Goal: Check status: Check status

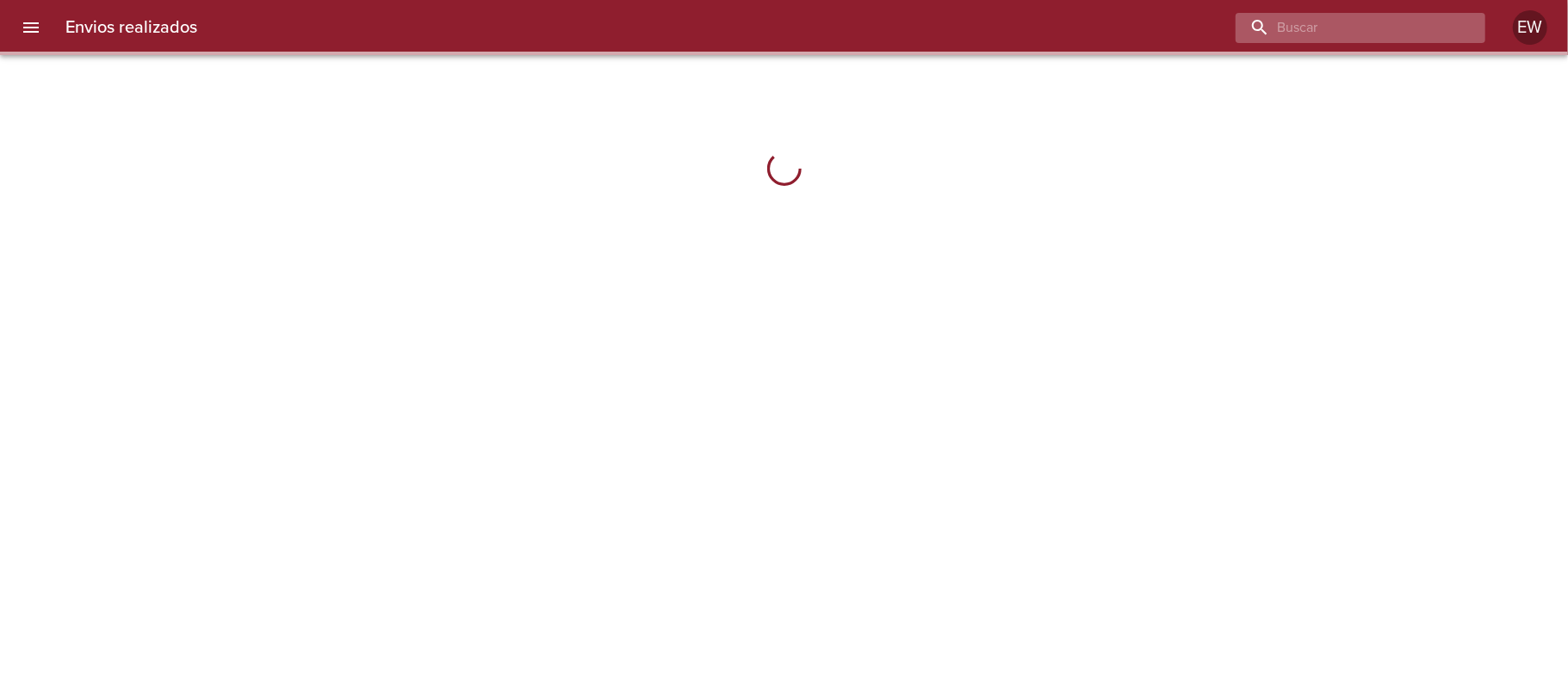
click at [1402, 28] on input "buscar" at bounding box center [1345, 28] width 220 height 30
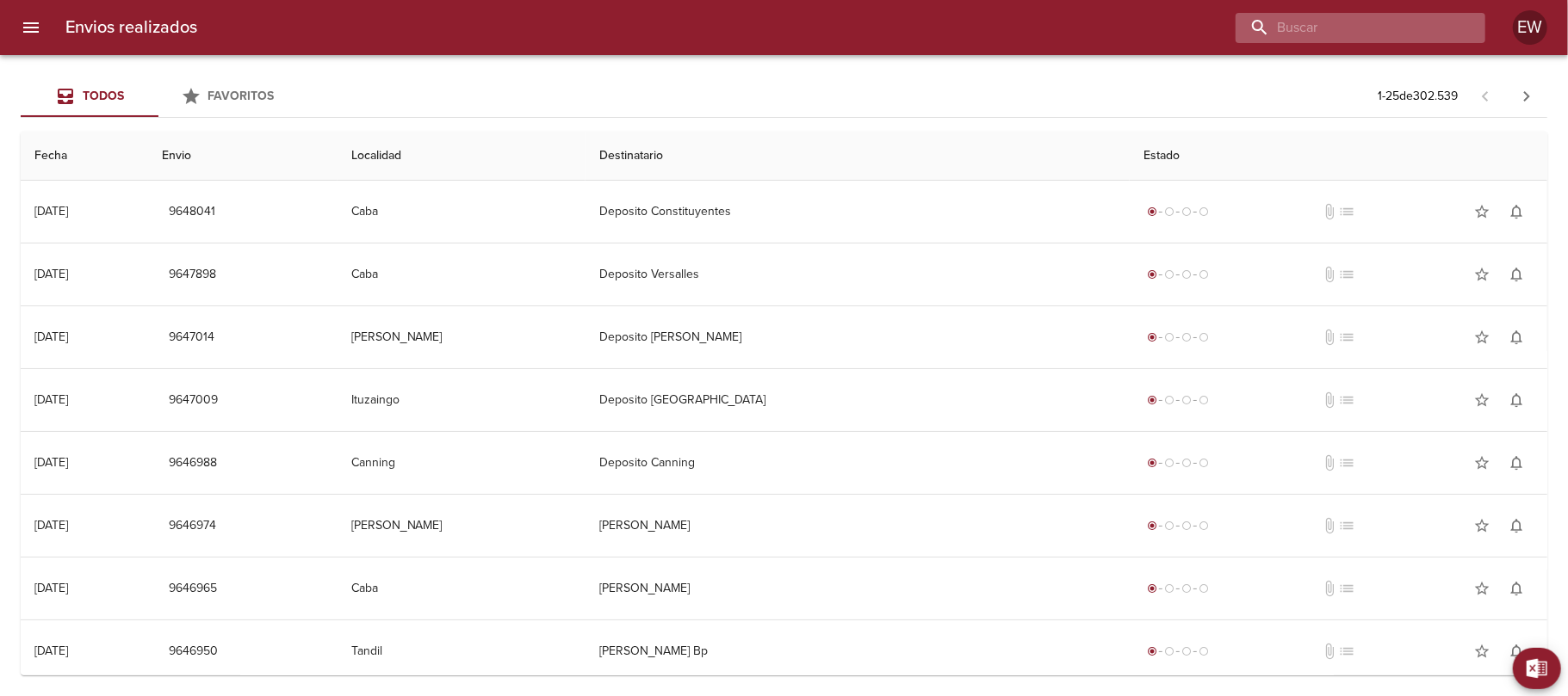
paste input "[PERSON_NAME] [PERSON_NAME]"
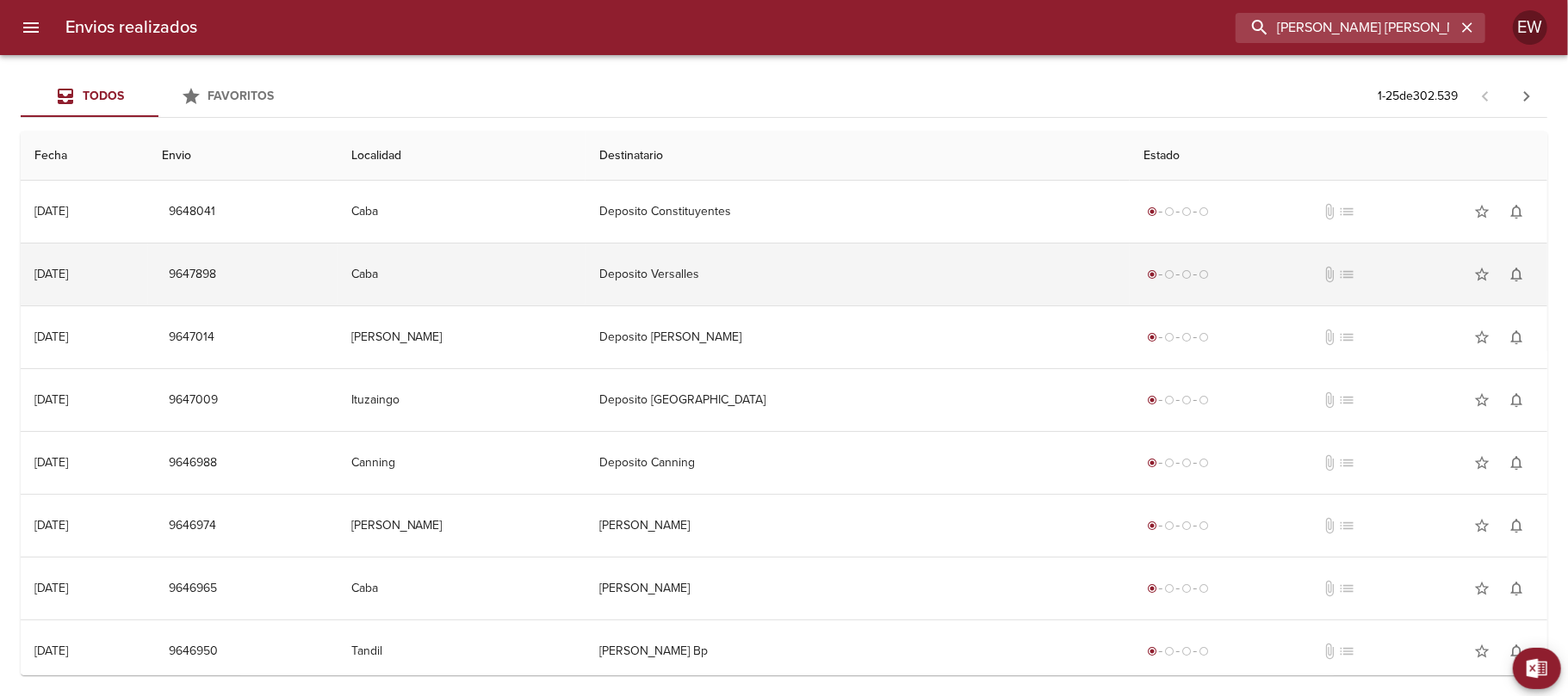
type input "[PERSON_NAME] [PERSON_NAME]"
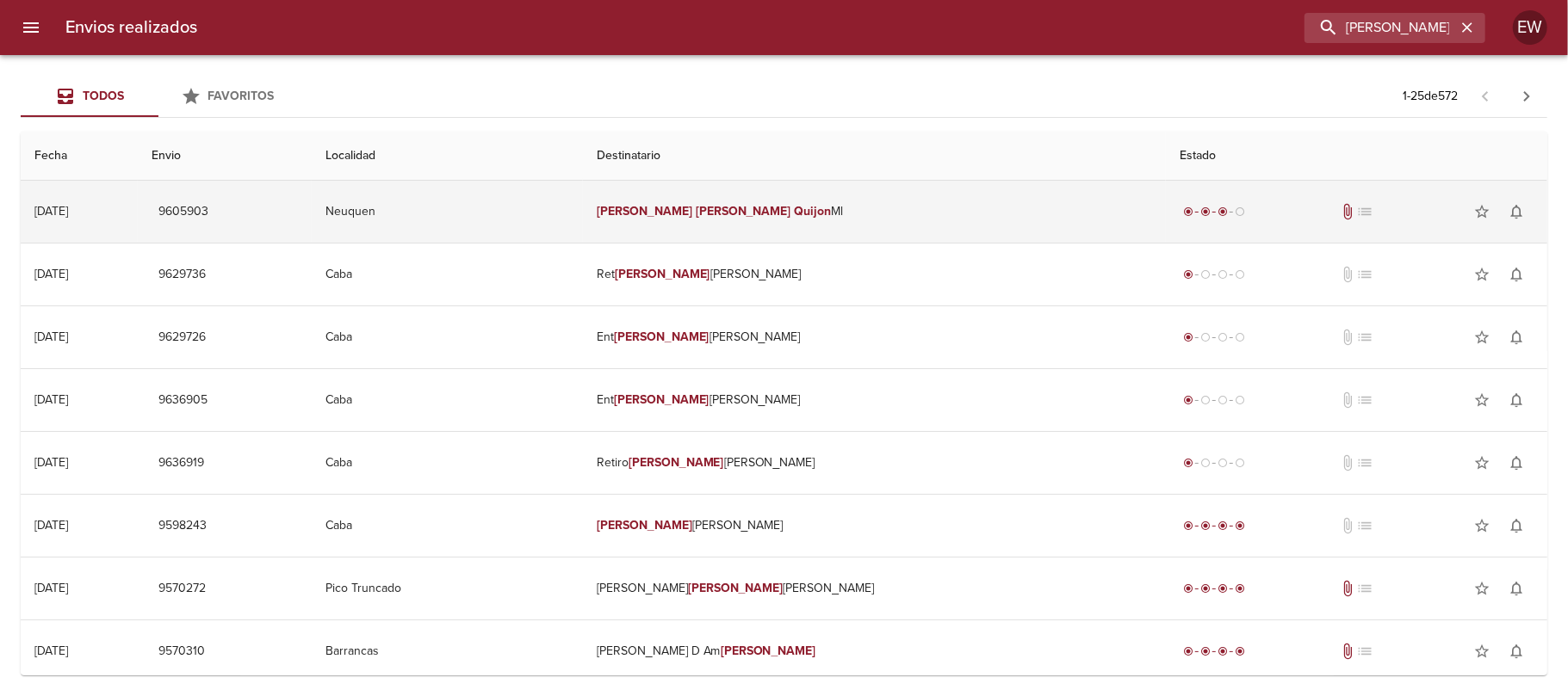
click at [718, 220] on td "[PERSON_NAME] [PERSON_NAME]" at bounding box center [874, 212] width 583 height 62
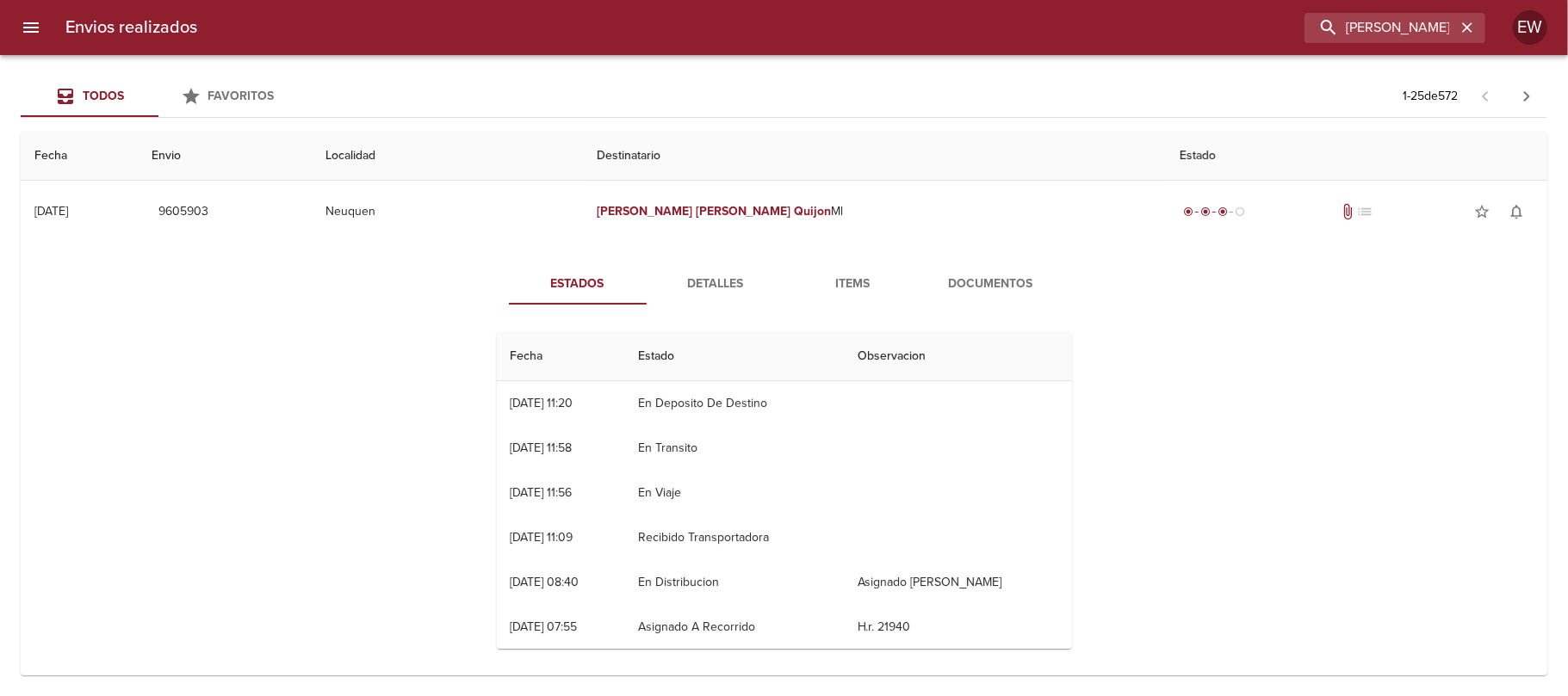
click at [703, 301] on button "Detalles" at bounding box center [715, 284] width 138 height 41
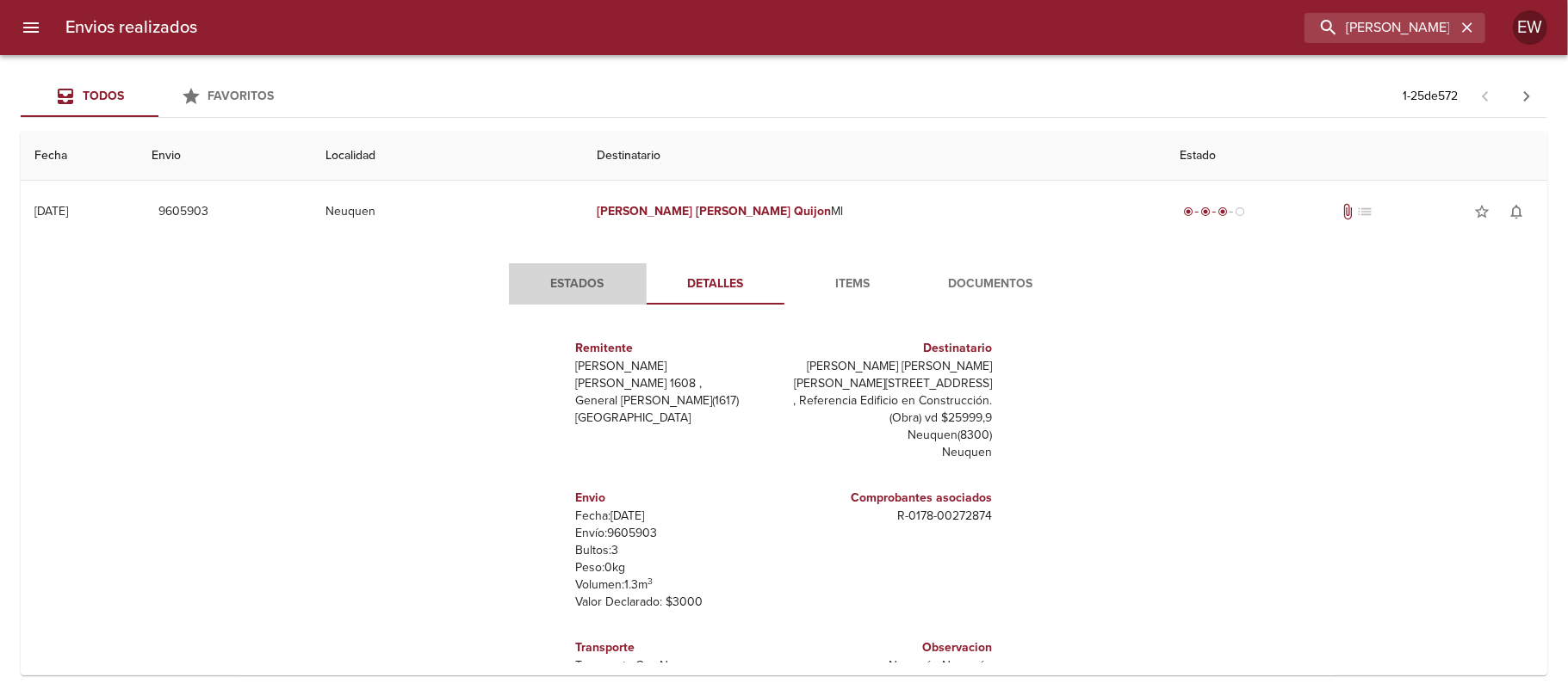
click at [574, 287] on span "Estados" at bounding box center [577, 284] width 117 height 22
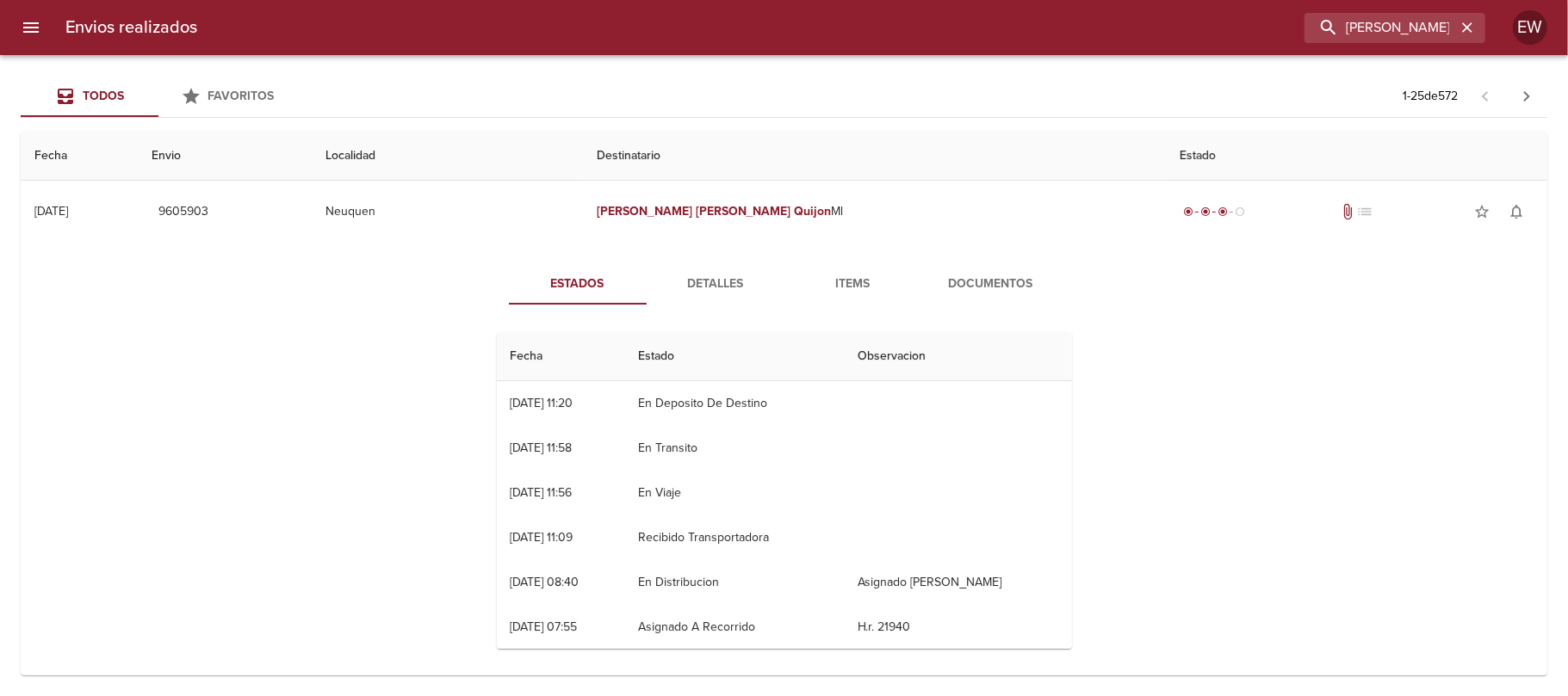
click at [711, 292] on span "Detalles" at bounding box center [715, 284] width 117 height 22
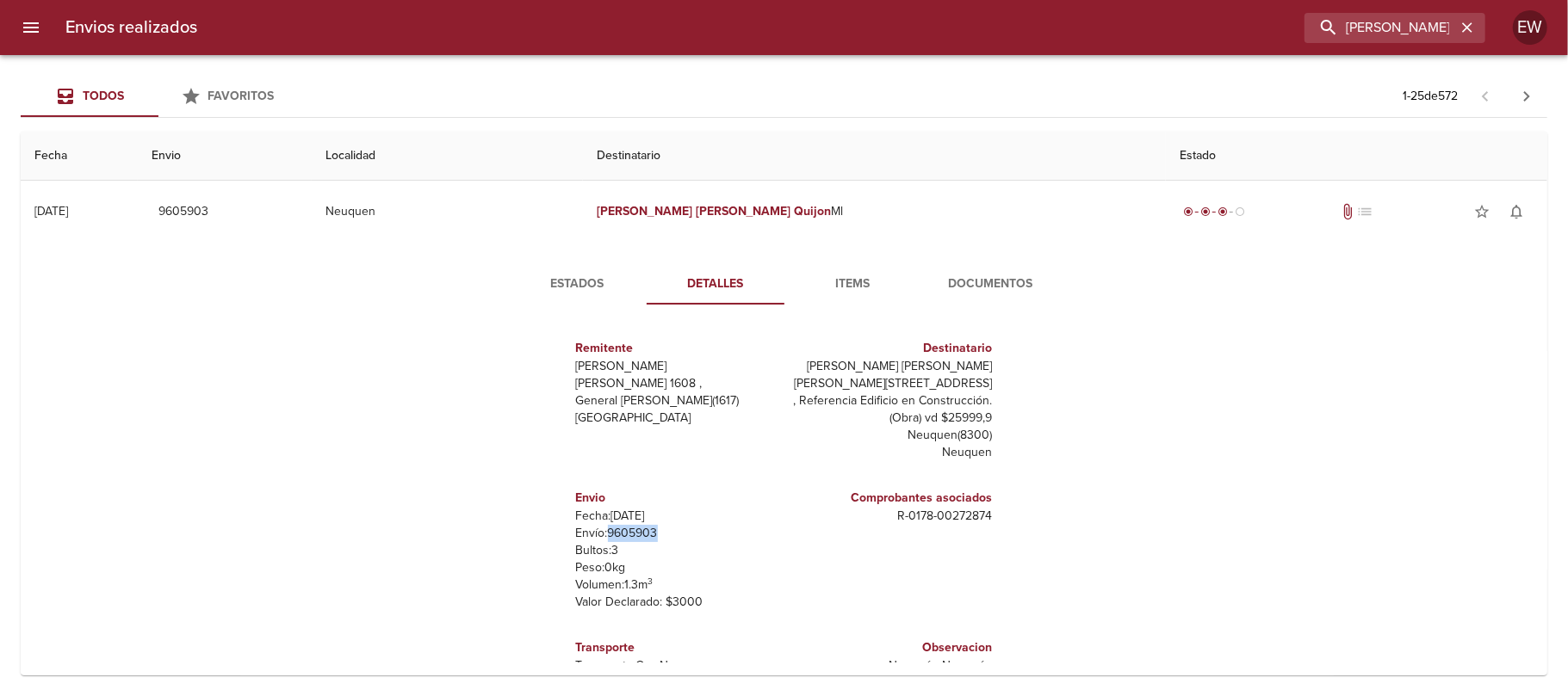
drag, startPoint x: 642, startPoint y: 531, endPoint x: 596, endPoint y: 537, distance: 46.4
click at [596, 537] on p "Envío: 9605903" at bounding box center [676, 533] width 202 height 17
copy p "9605903"
drag, startPoint x: 1464, startPoint y: 29, endPoint x: 1398, endPoint y: 32, distance: 66.1
click at [1465, 31] on icon "button" at bounding box center [1467, 27] width 17 height 17
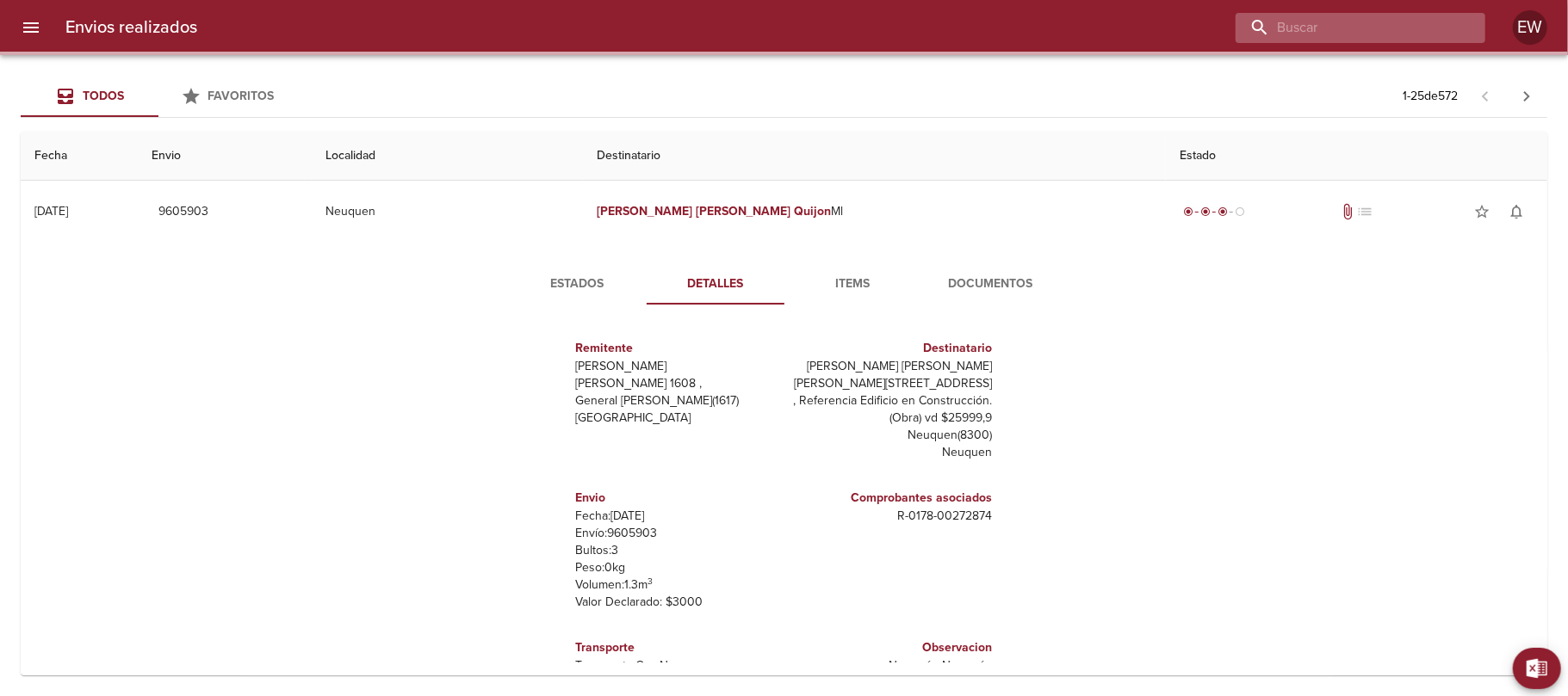
click at [1392, 33] on input "buscar" at bounding box center [1345, 28] width 220 height 30
paste input "[PERSON_NAME]"
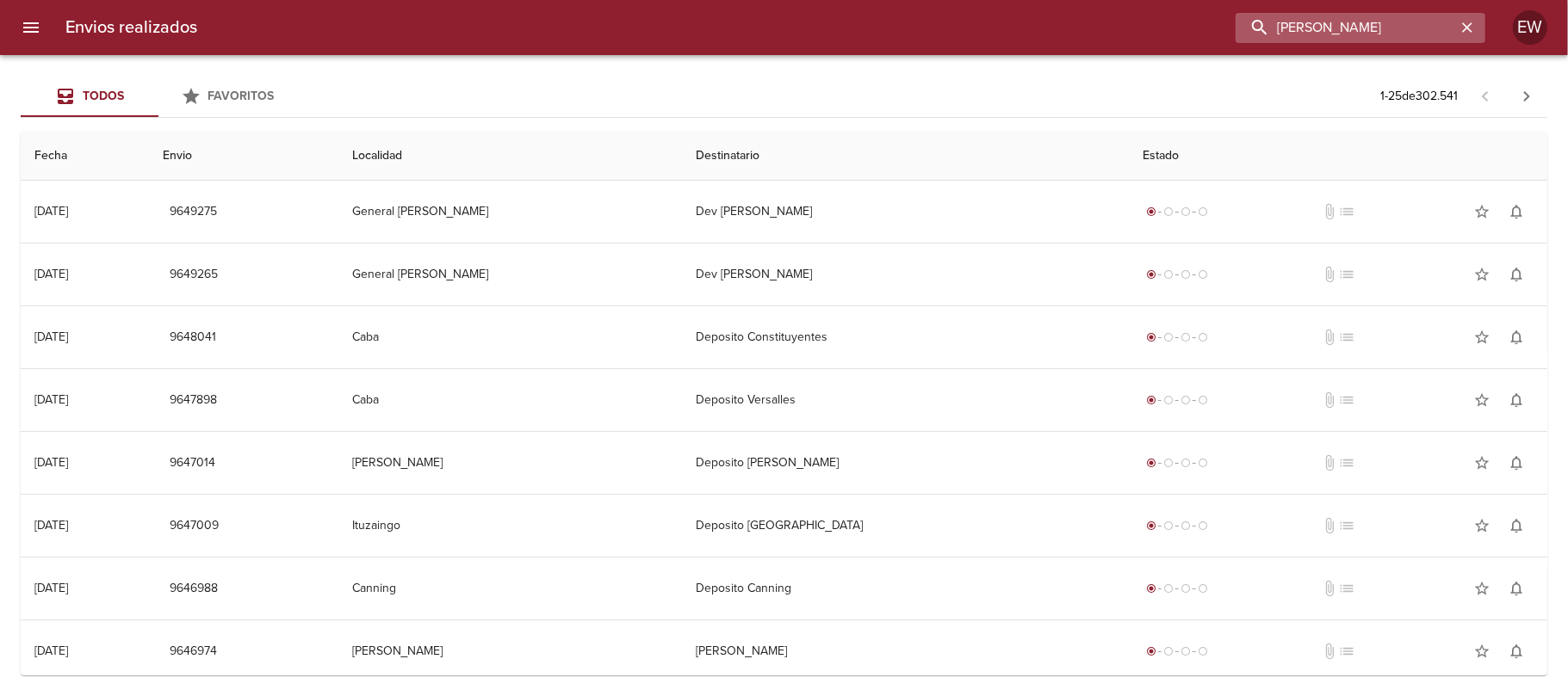
type input "[PERSON_NAME]"
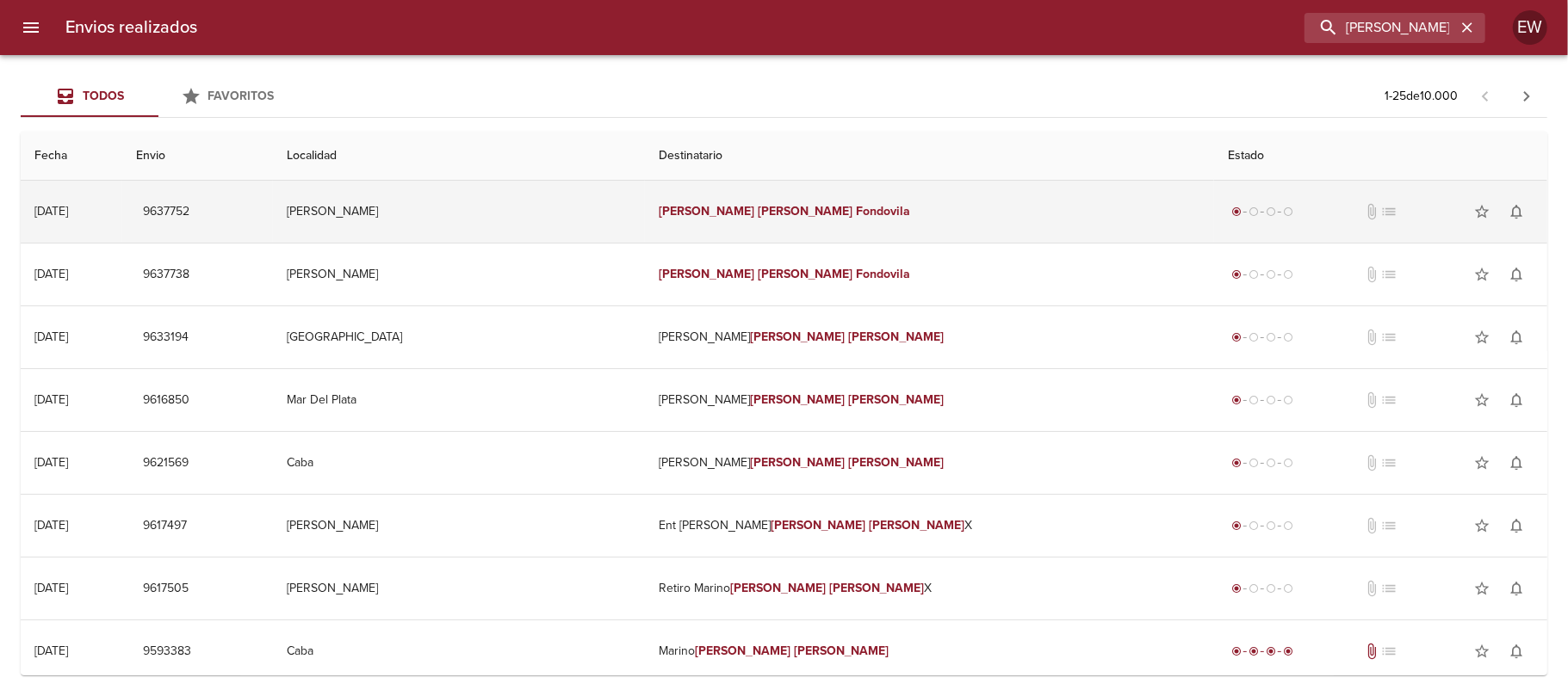
click at [817, 228] on td "[PERSON_NAME]" at bounding box center [929, 212] width 569 height 62
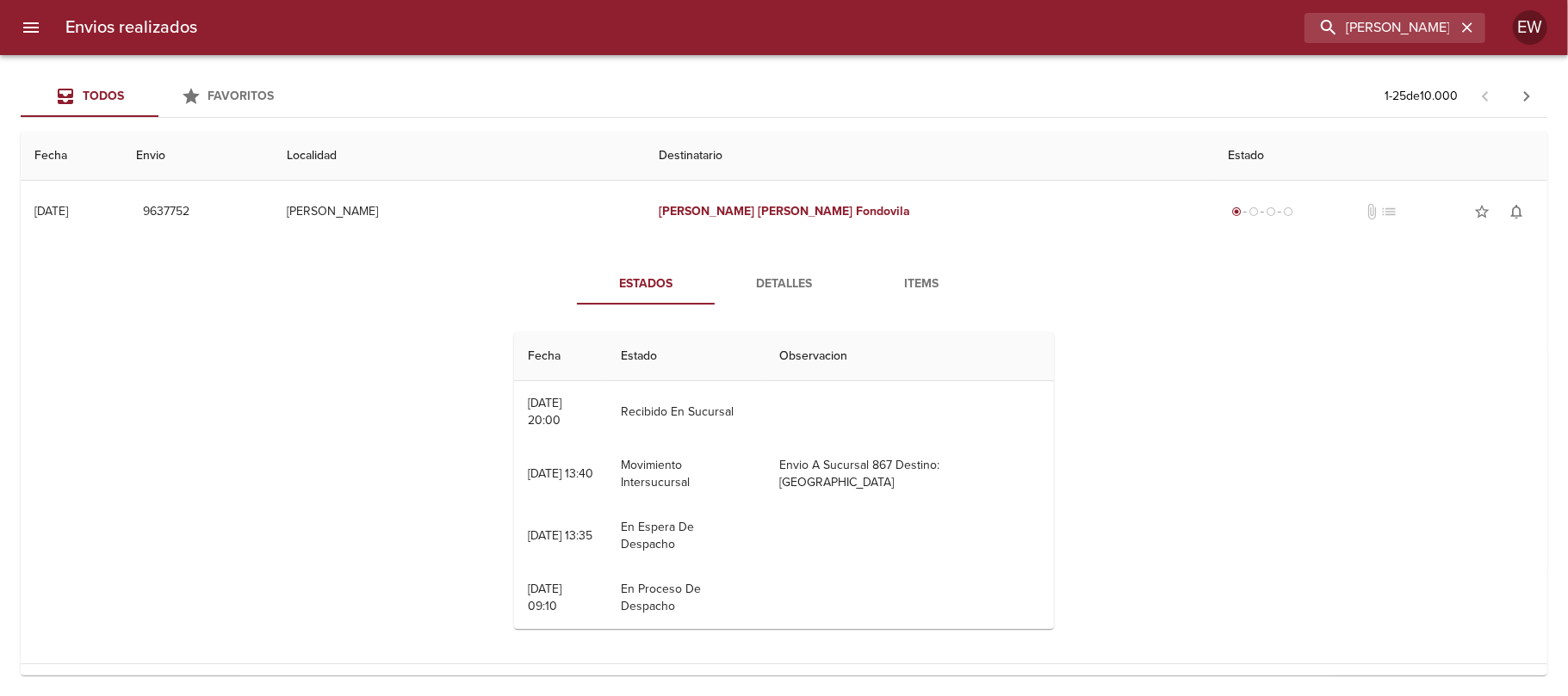
click at [773, 279] on span "Detalles" at bounding box center [783, 284] width 117 height 22
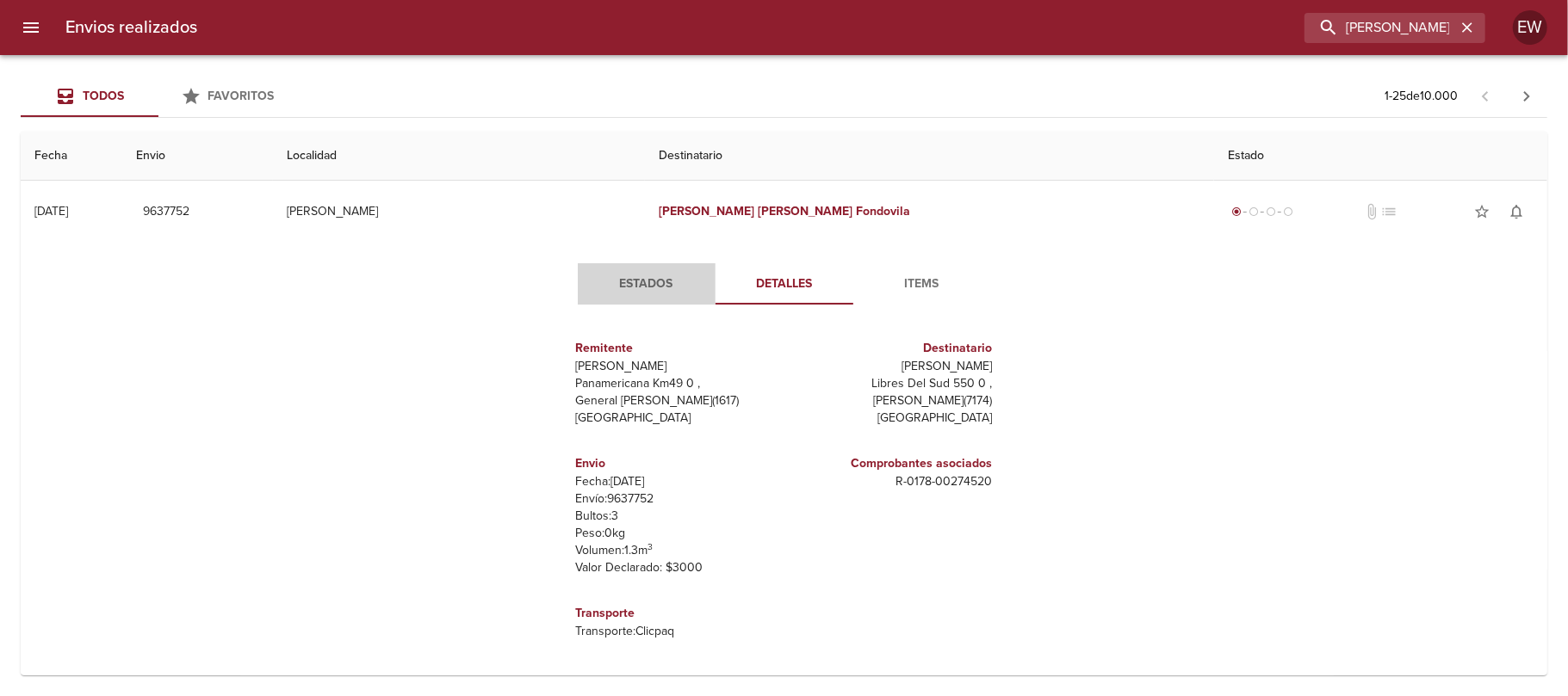
click at [645, 282] on span "Estados" at bounding box center [646, 284] width 117 height 22
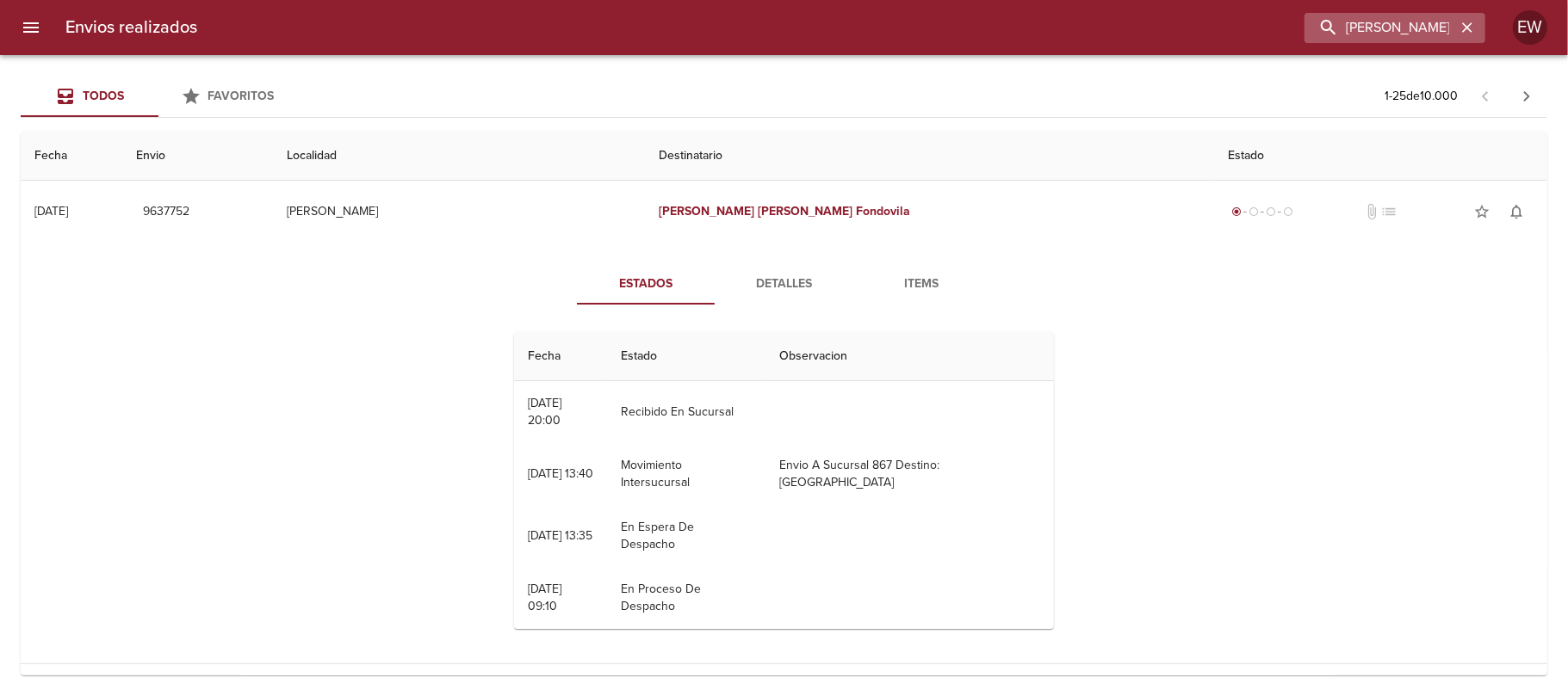
click at [1463, 26] on icon "button" at bounding box center [1467, 27] width 17 height 17
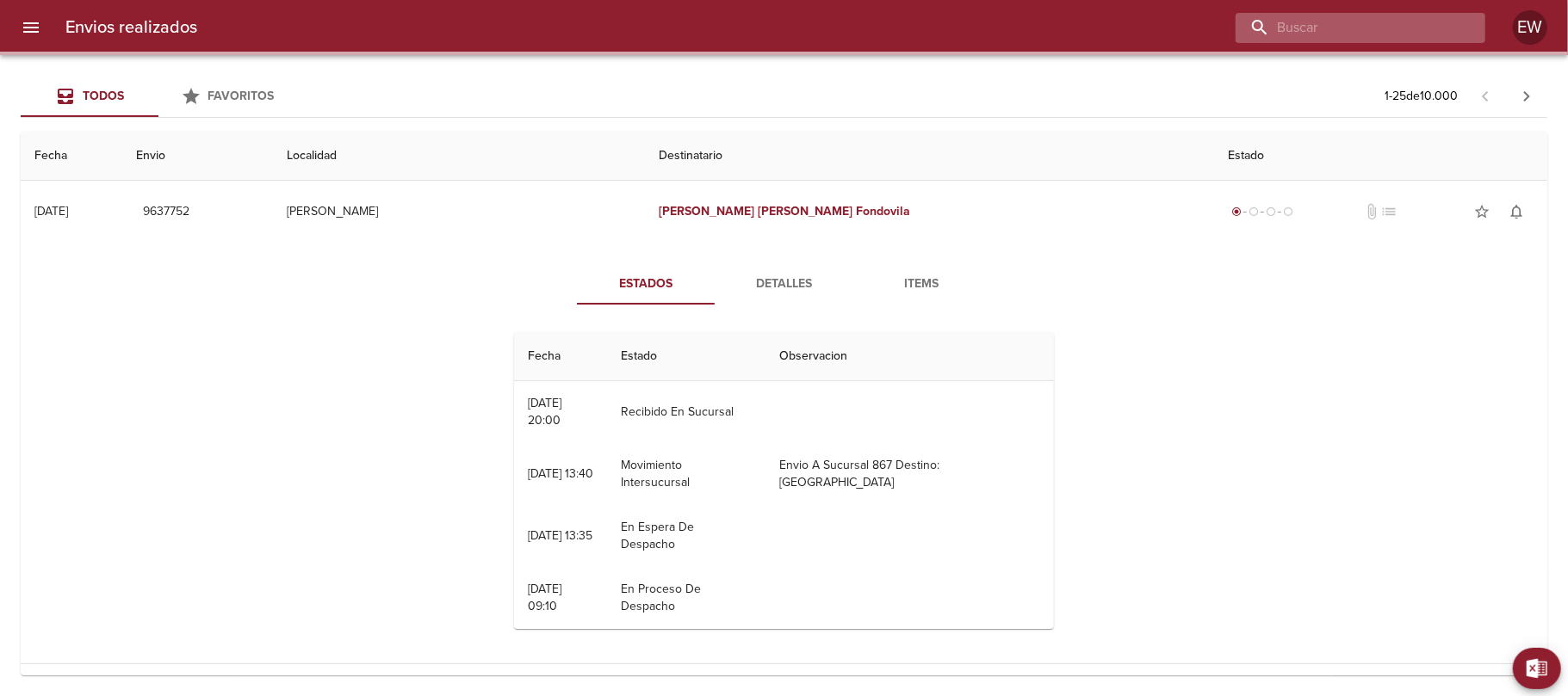
click at [1410, 28] on input "buscar" at bounding box center [1345, 28] width 220 height 30
paste input "[PERSON_NAME]"
type input "[PERSON_NAME]"
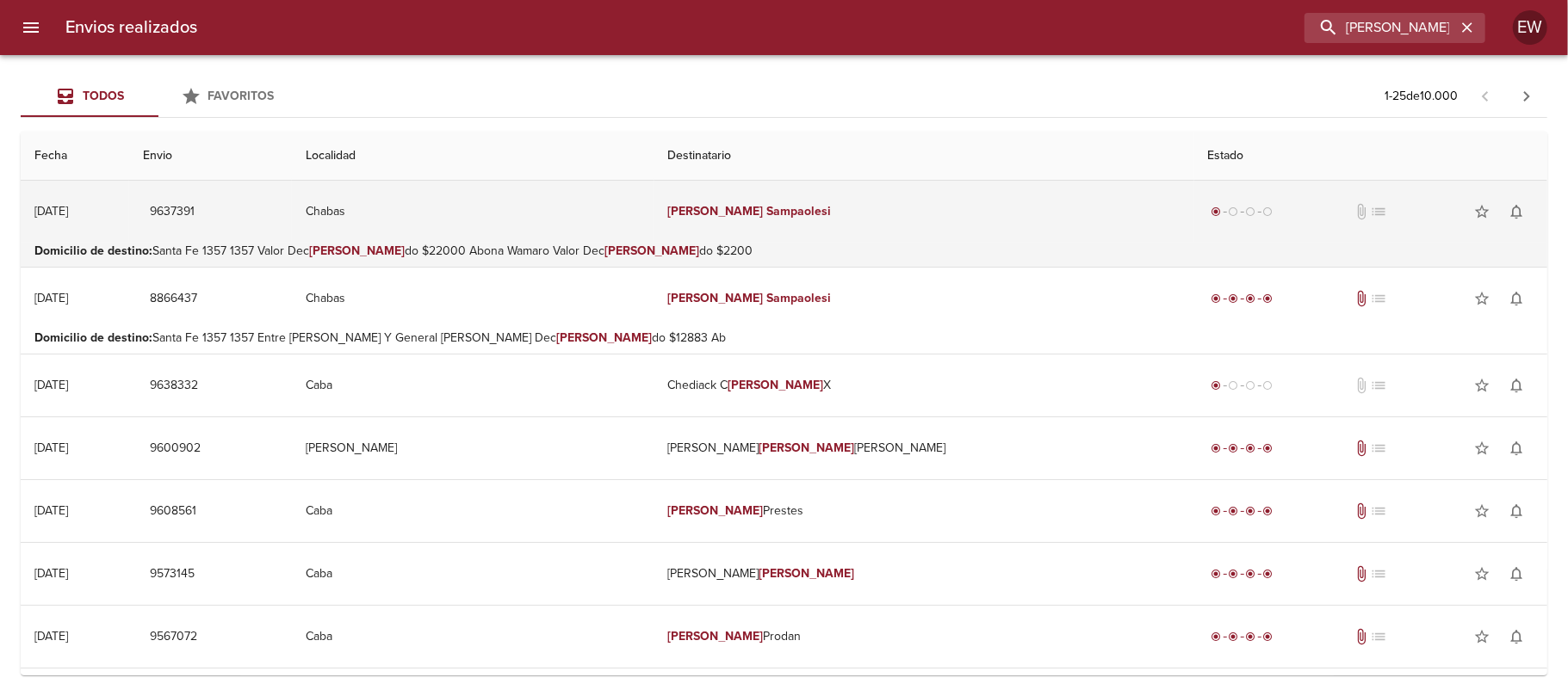
click at [839, 231] on td "[PERSON_NAME]" at bounding box center [924, 212] width 540 height 62
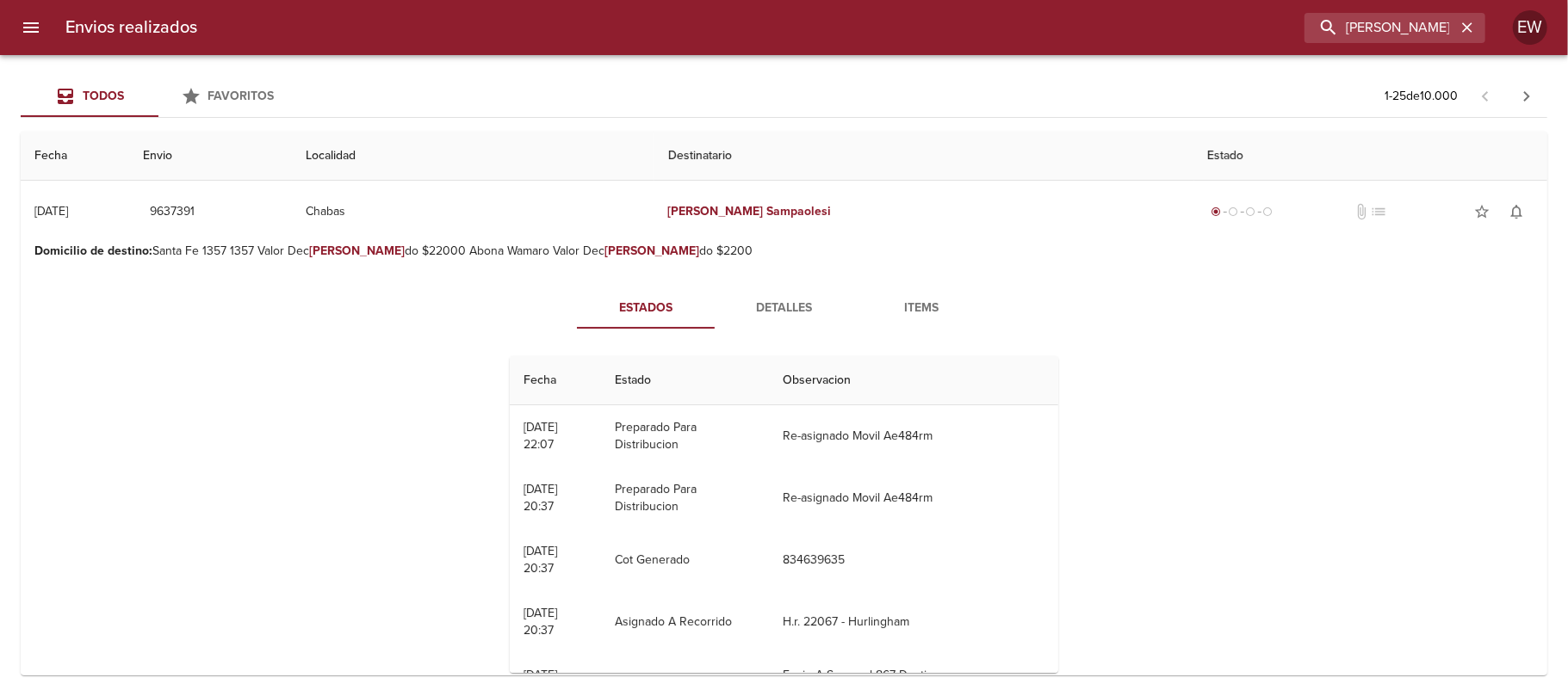
click at [761, 321] on button "Detalles" at bounding box center [783, 308] width 138 height 41
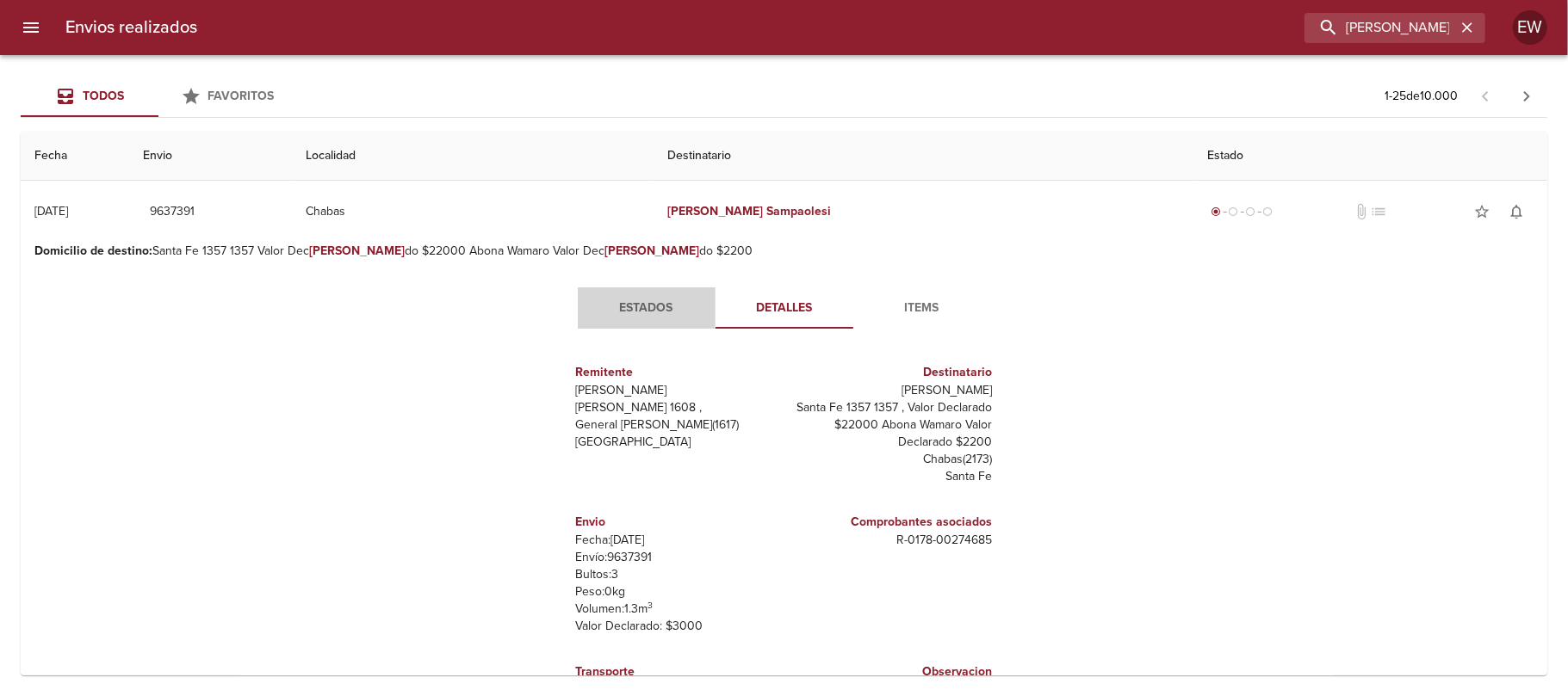
click at [623, 311] on span "Estados" at bounding box center [646, 308] width 117 height 22
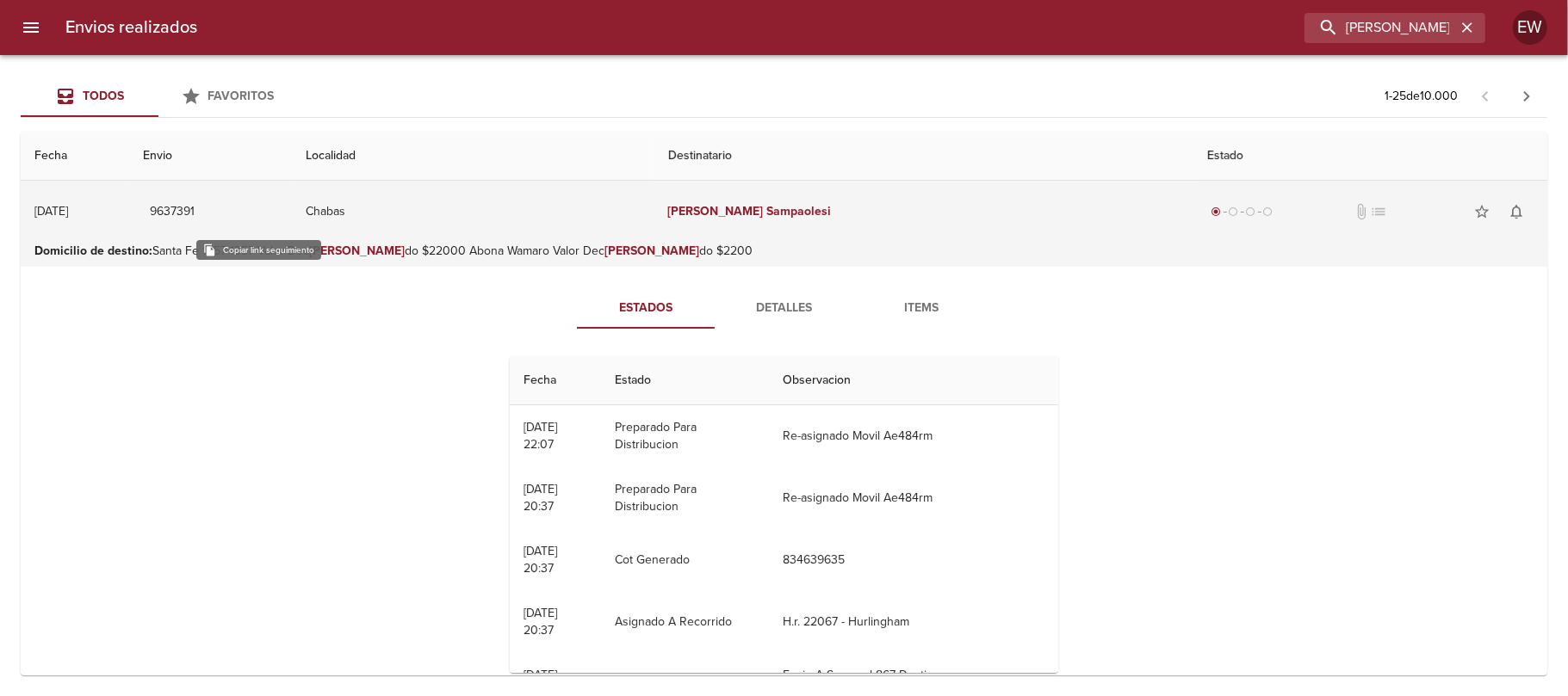
click at [195, 208] on span "9637391" at bounding box center [172, 212] width 45 height 22
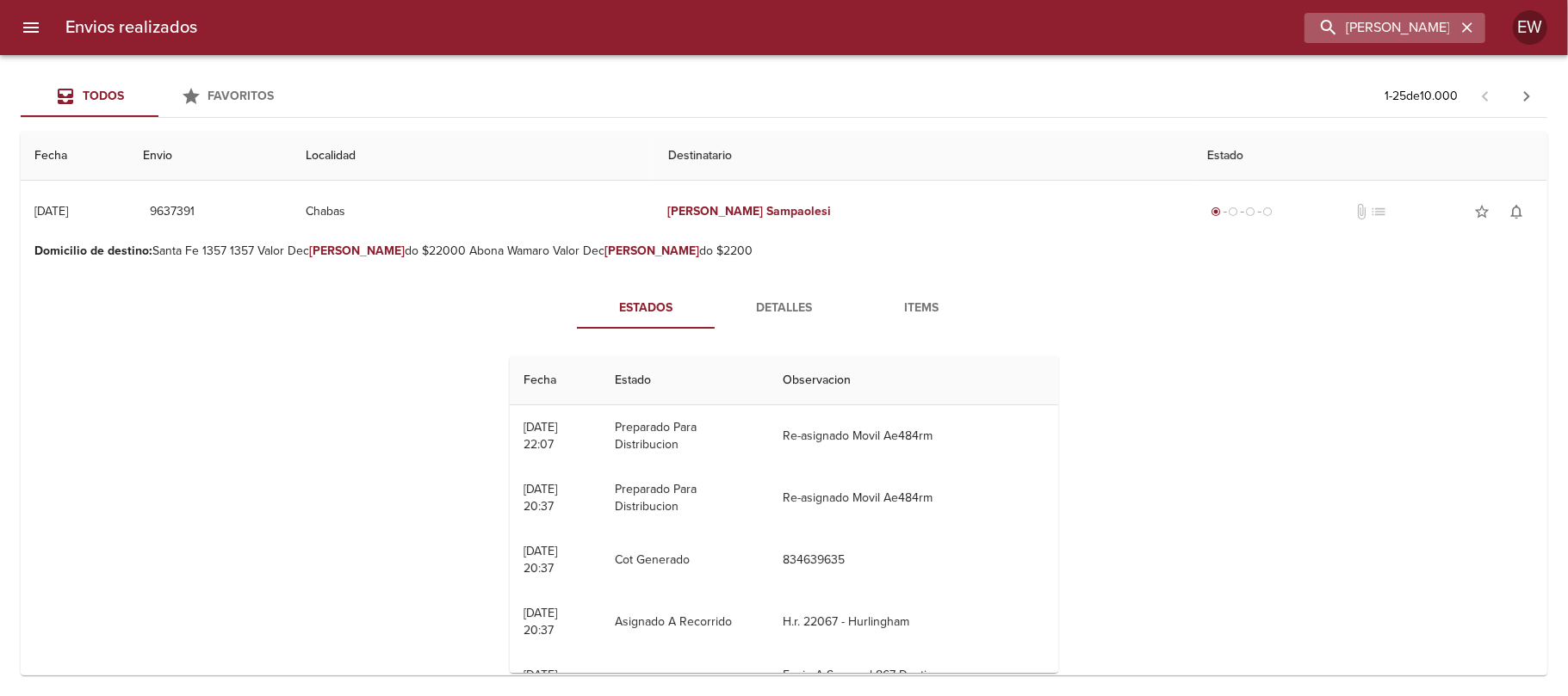
click at [1469, 32] on icon "button" at bounding box center [1467, 27] width 17 height 17
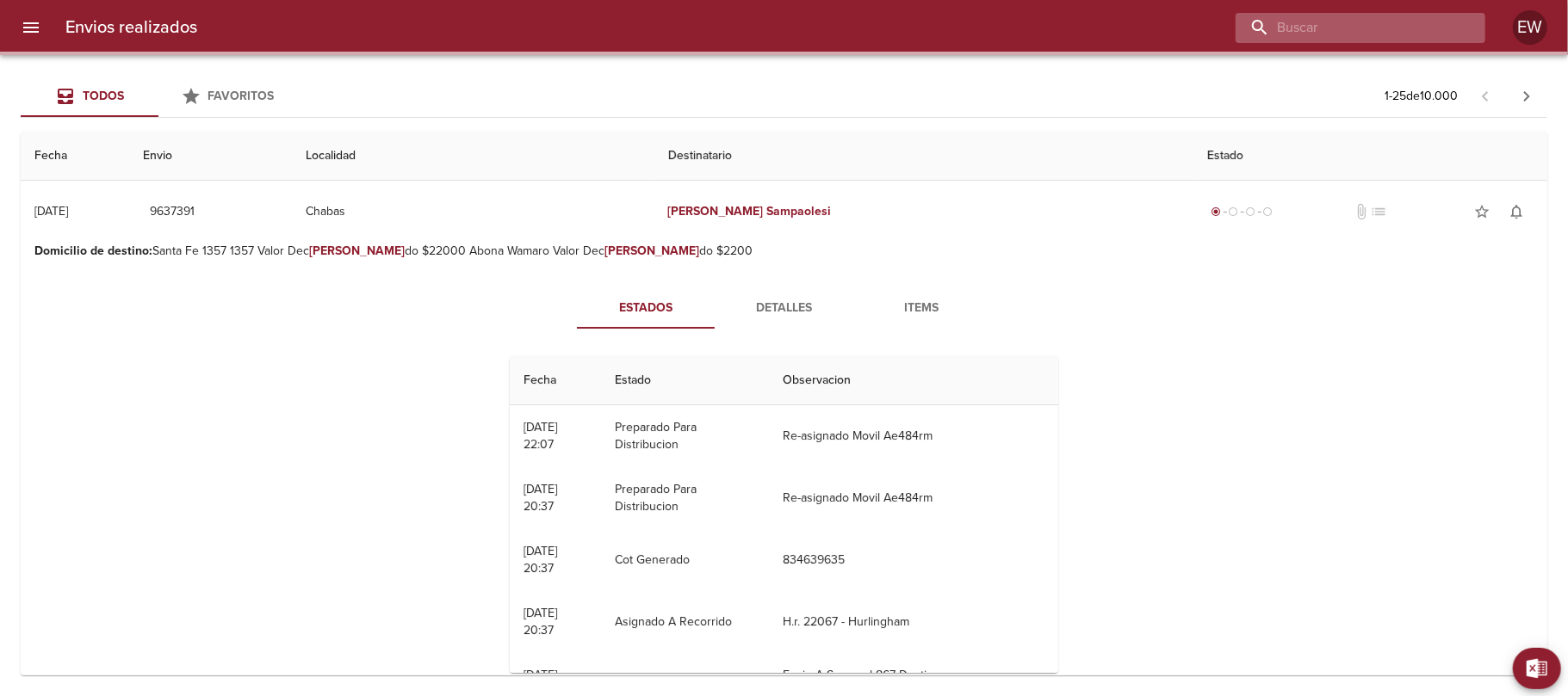
click at [1412, 28] on input "buscar" at bounding box center [1345, 28] width 220 height 30
paste input "[PERSON_NAME] [PERSON_NAME]"
type input "[PERSON_NAME] [PERSON_NAME]"
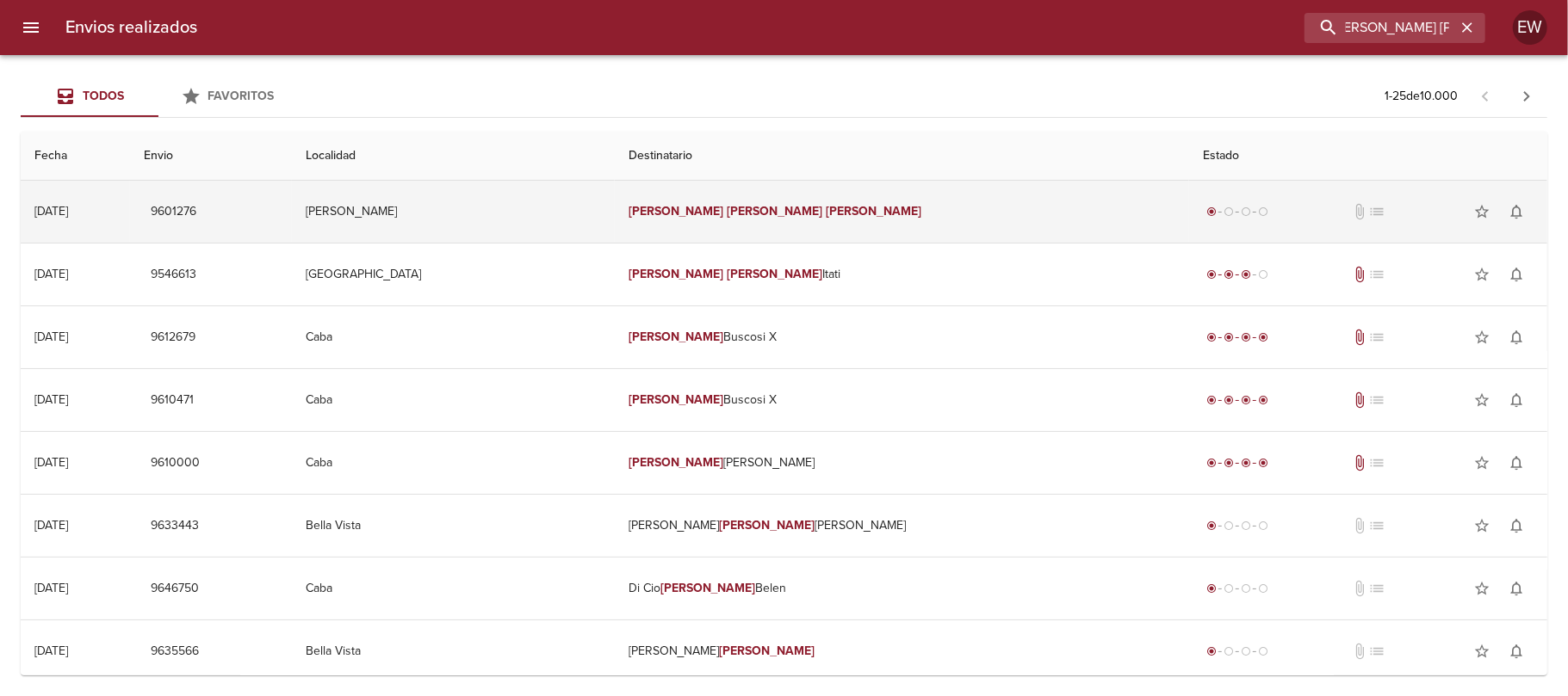
click at [958, 215] on td "[PERSON_NAME] [PERSON_NAME]" at bounding box center [902, 212] width 575 height 62
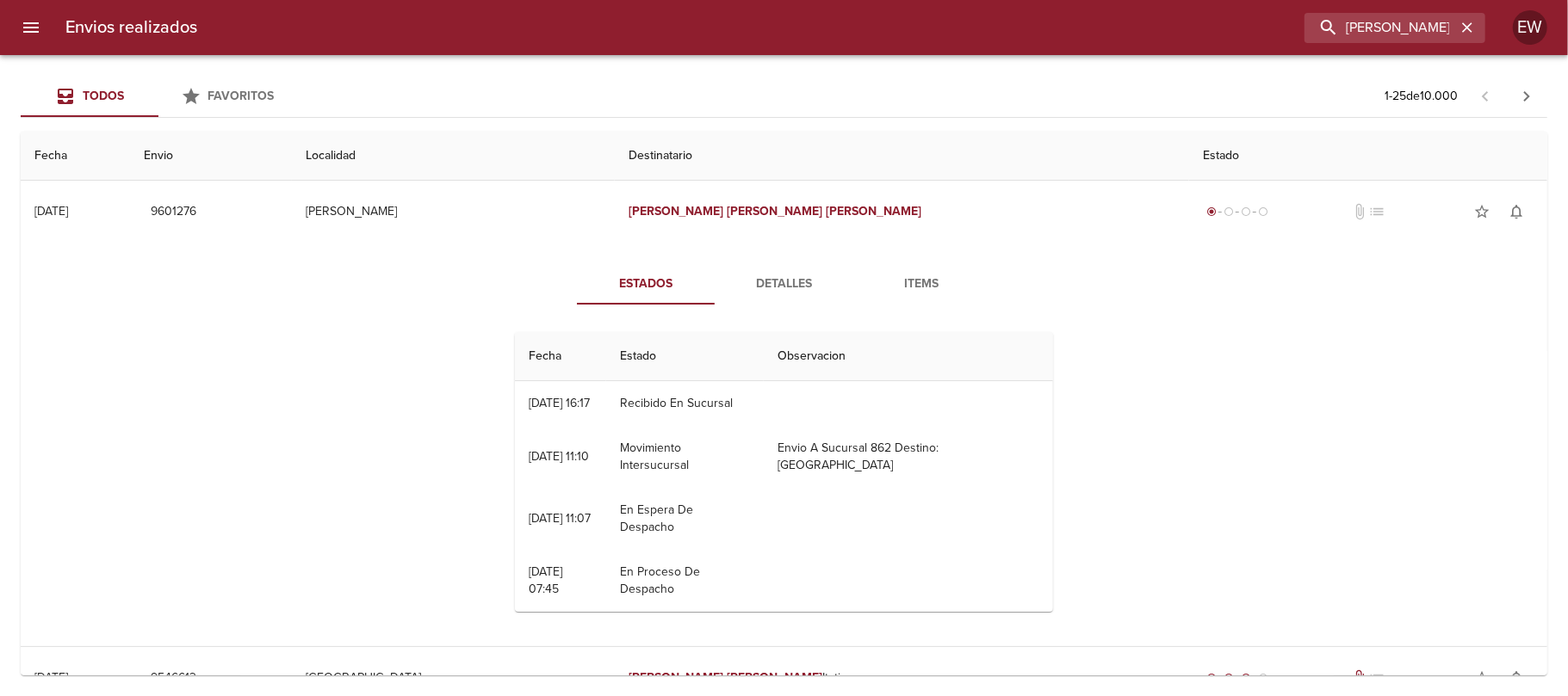
click at [771, 280] on span "Detalles" at bounding box center [783, 284] width 117 height 22
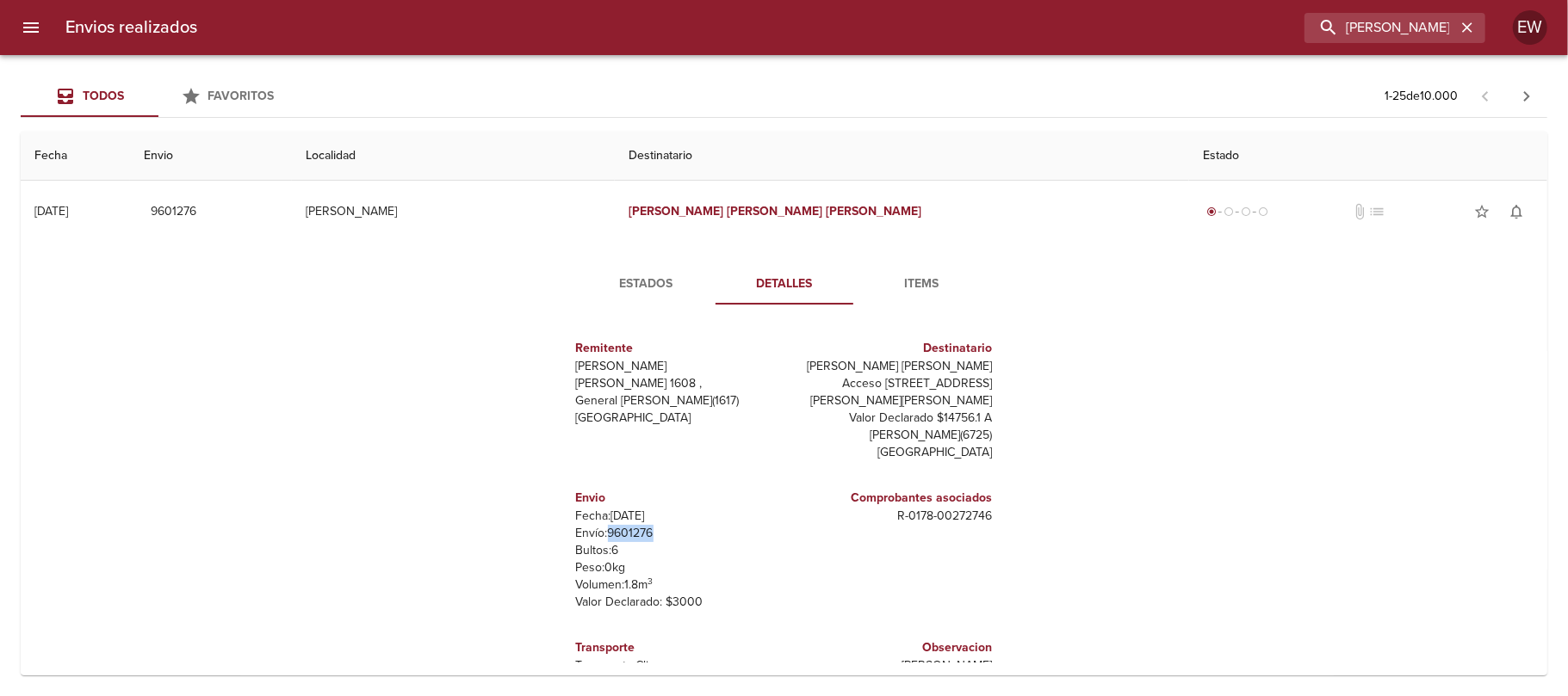
drag, startPoint x: 644, startPoint y: 532, endPoint x: 590, endPoint y: 533, distance: 54.0
click at [590, 533] on p "Envío: 9601276" at bounding box center [676, 533] width 202 height 17
drag, startPoint x: 594, startPoint y: 533, endPoint x: 640, endPoint y: 533, distance: 46.0
click at [640, 533] on p "Envío: 9601276" at bounding box center [676, 533] width 202 height 17
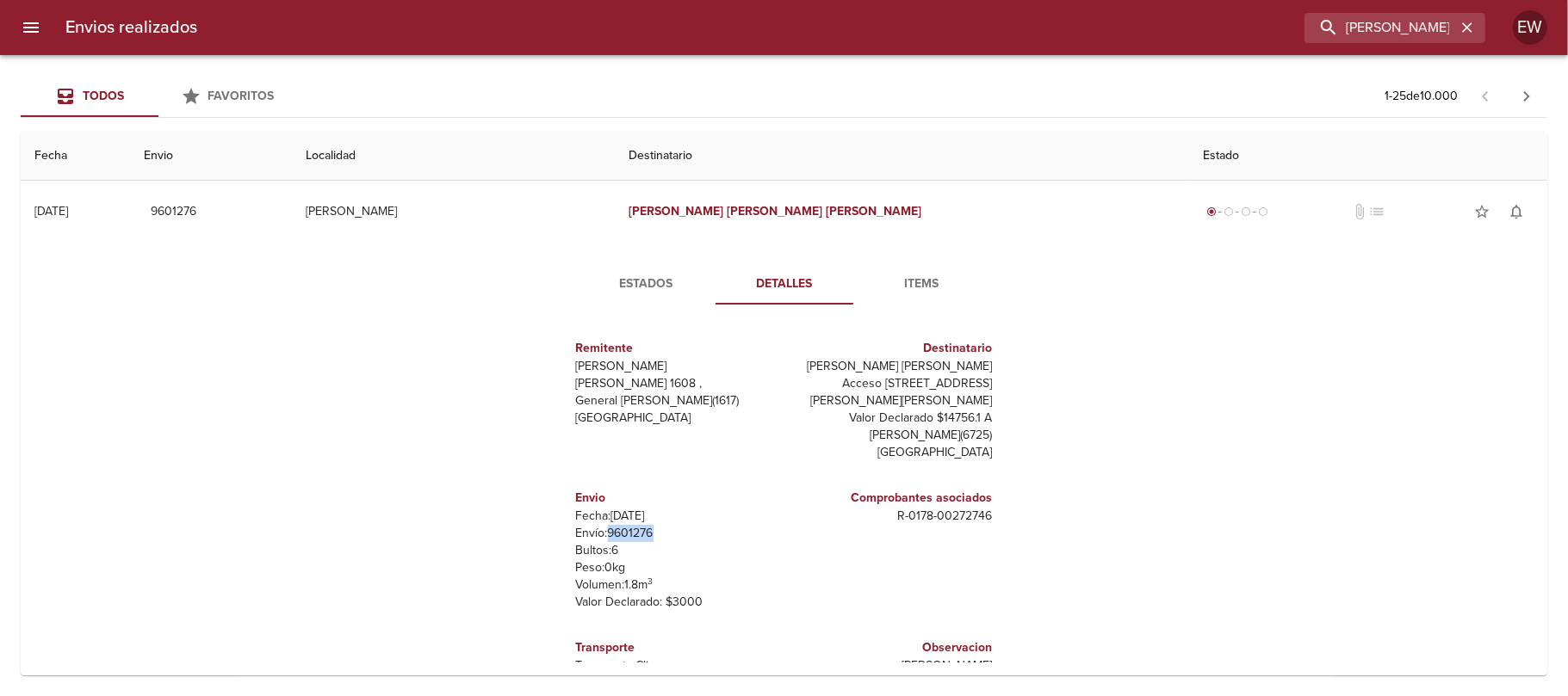
copy p "9601276"
click at [1465, 21] on icon "button" at bounding box center [1467, 27] width 17 height 17
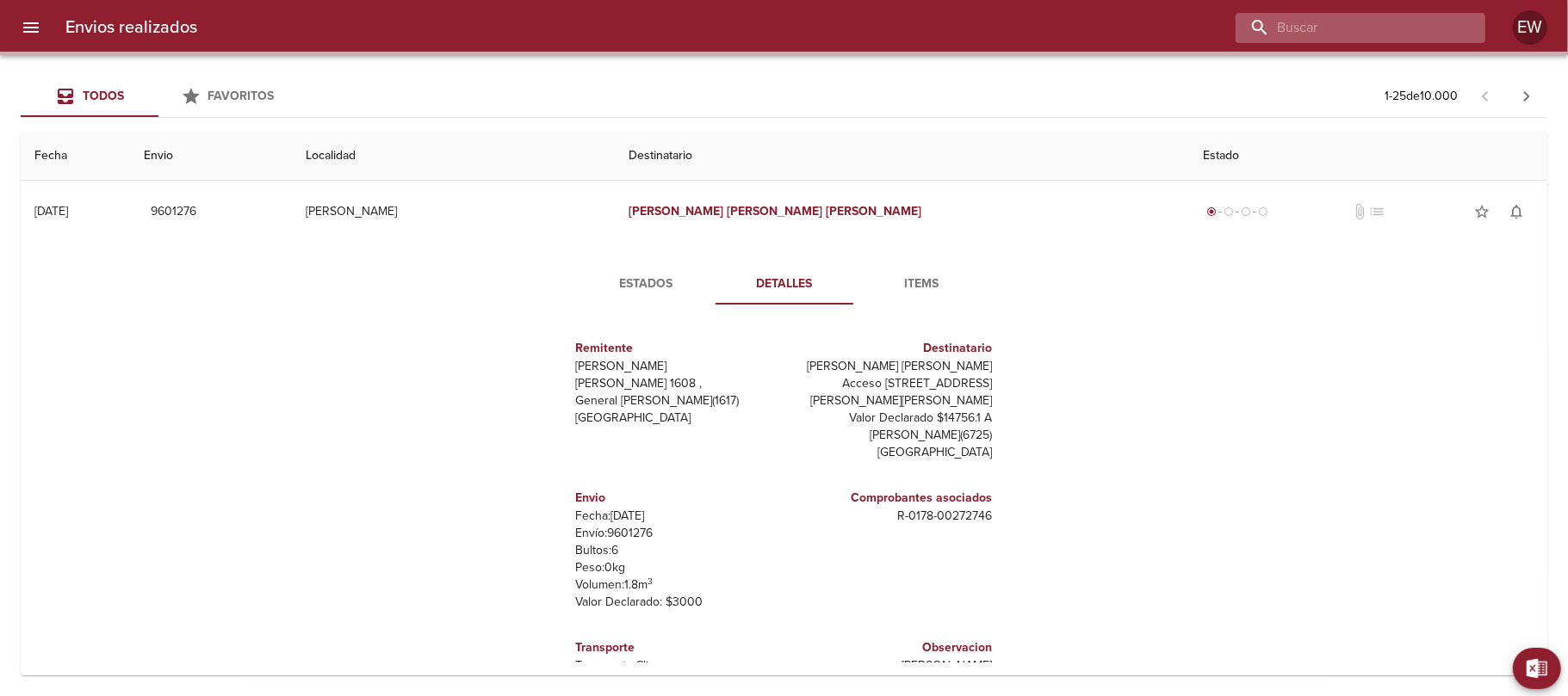
click at [1441, 31] on input "buscar" at bounding box center [1345, 28] width 220 height 30
paste input "[PERSON_NAME] BP"
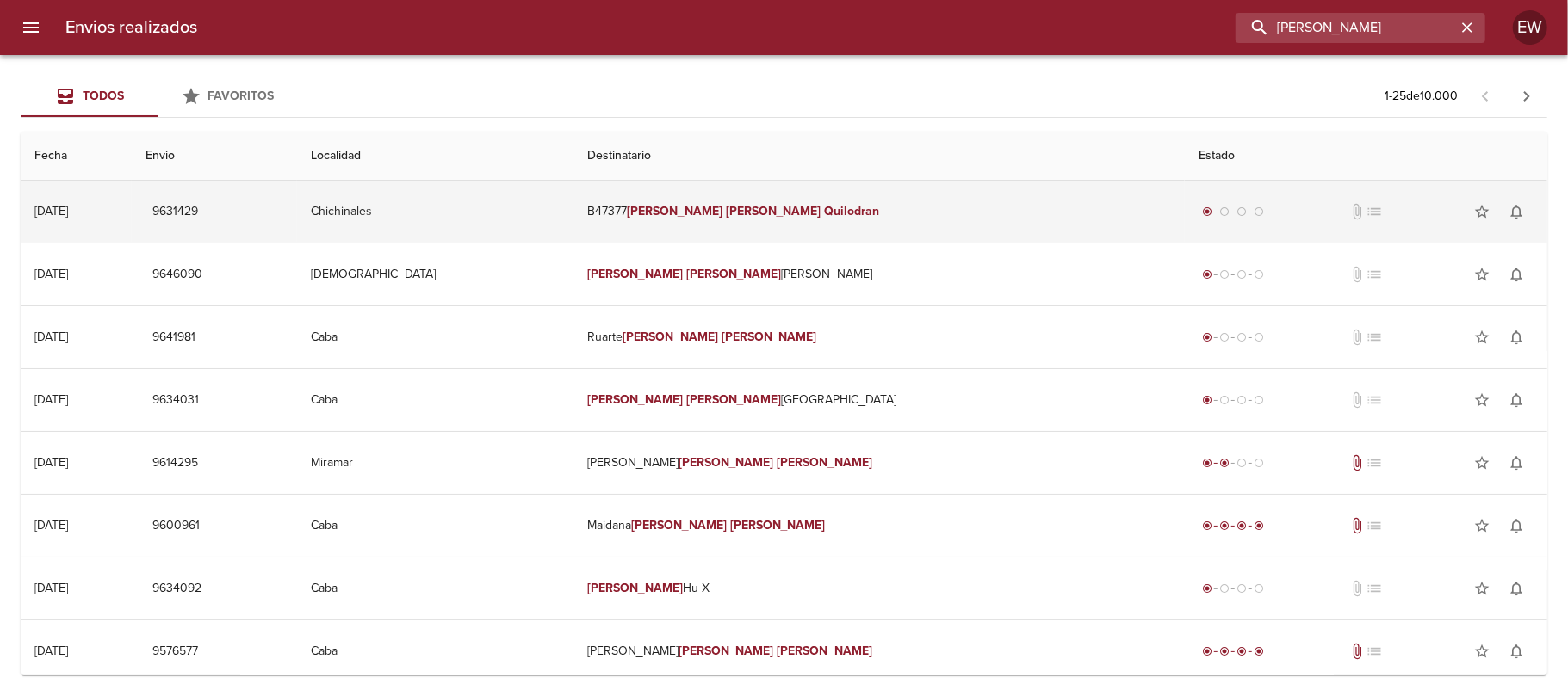
type input "[PERSON_NAME]"
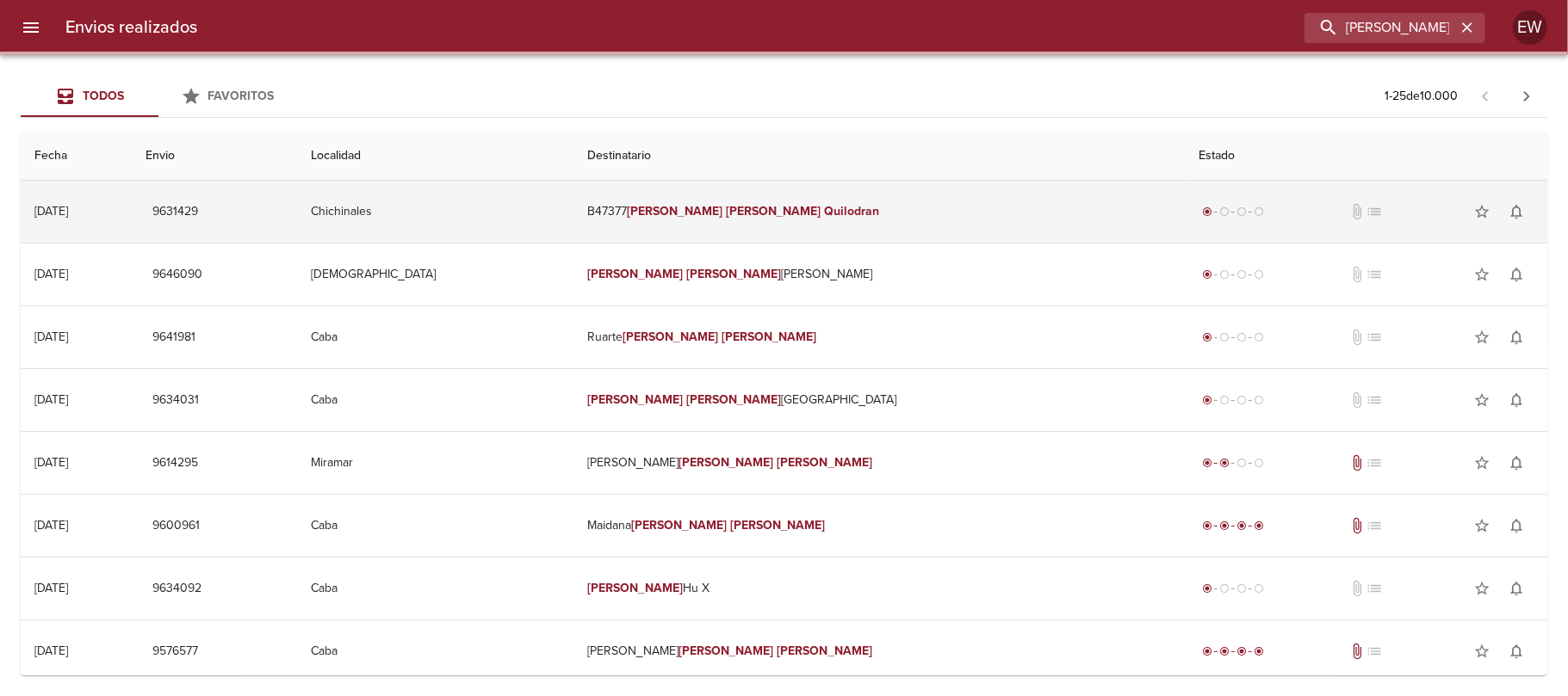
click at [903, 215] on td "B47377 [PERSON_NAME]" at bounding box center [879, 212] width 611 height 62
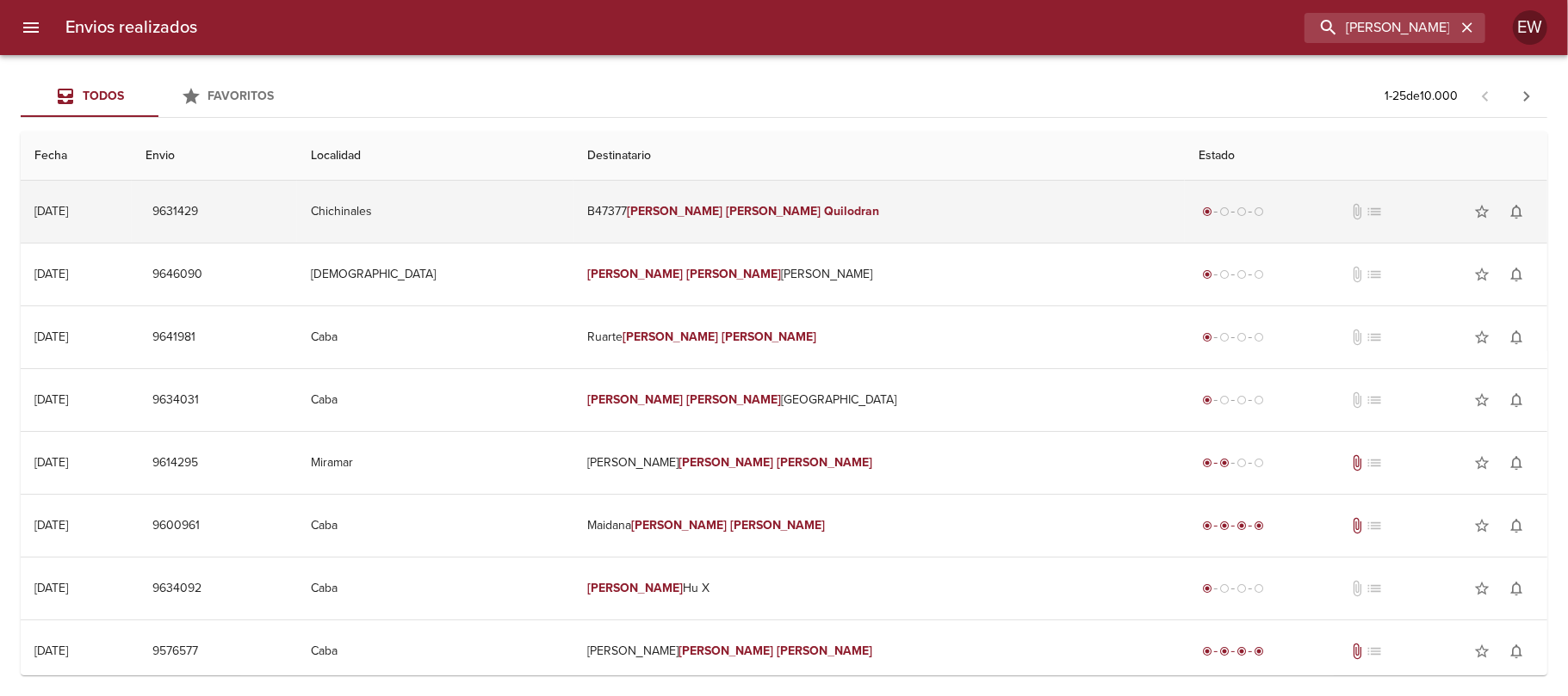
click at [790, 200] on td "B47377 [PERSON_NAME]" at bounding box center [879, 212] width 611 height 62
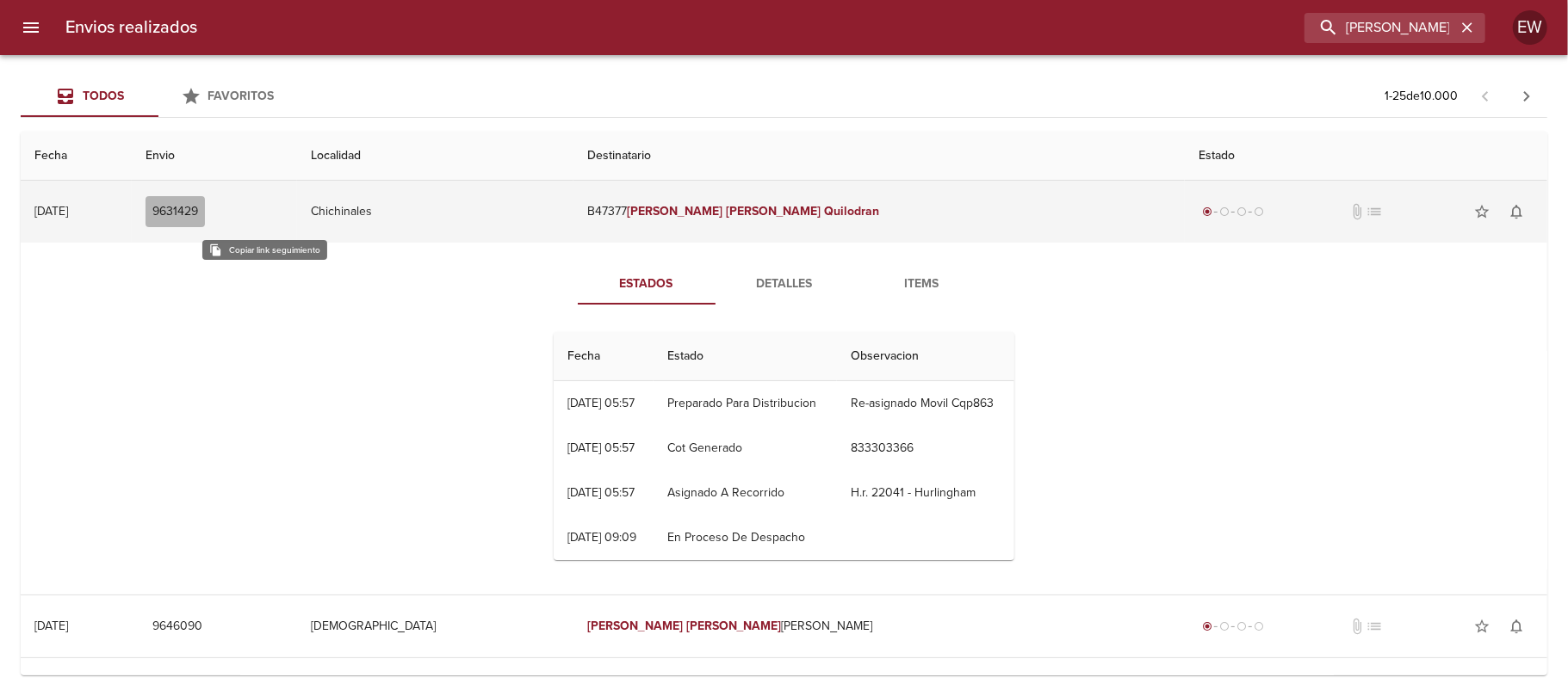
click at [198, 211] on span "9631429" at bounding box center [175, 212] width 46 height 22
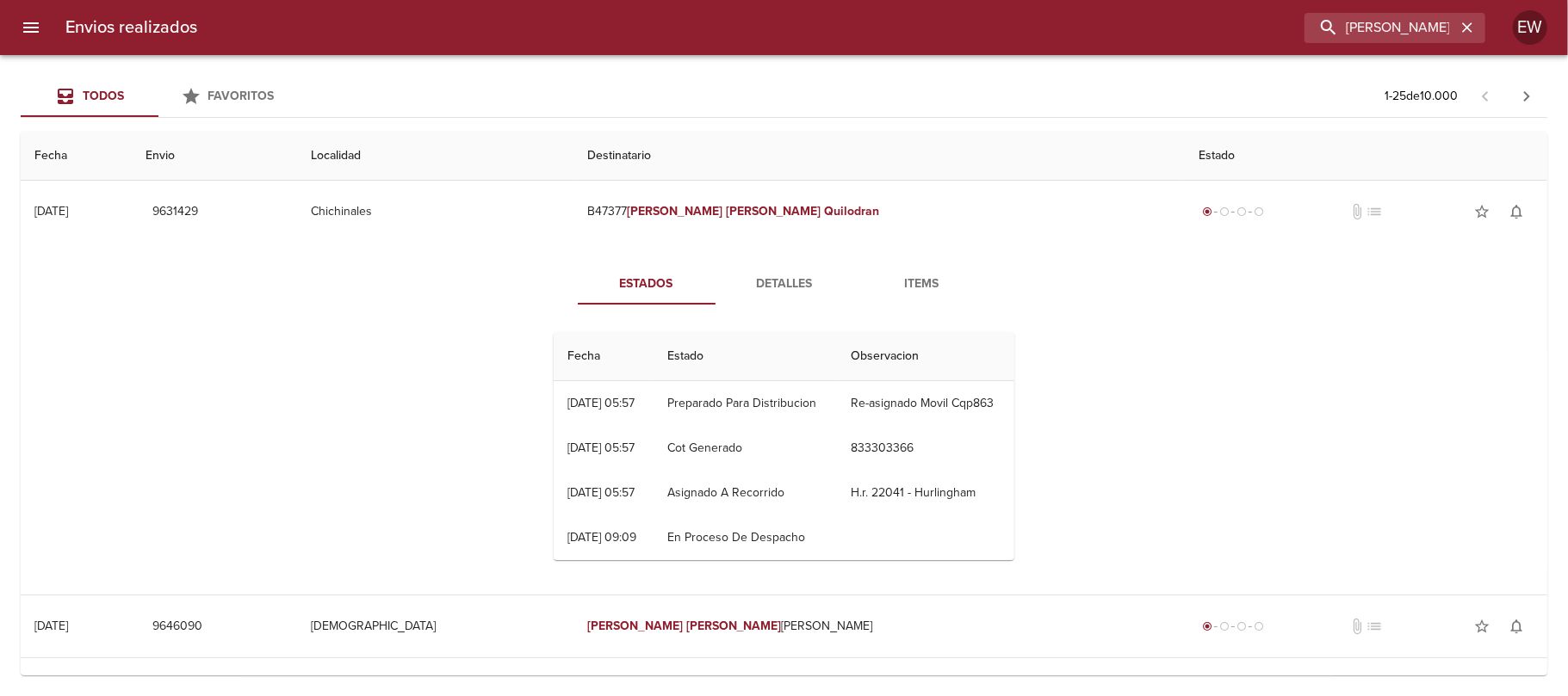
click at [379, 690] on div "Todos Favoritos 1 - 25 de 10.000 Fecha Envio Localidad Destinatario Estado [DAT…" at bounding box center [784, 376] width 1568 height 641
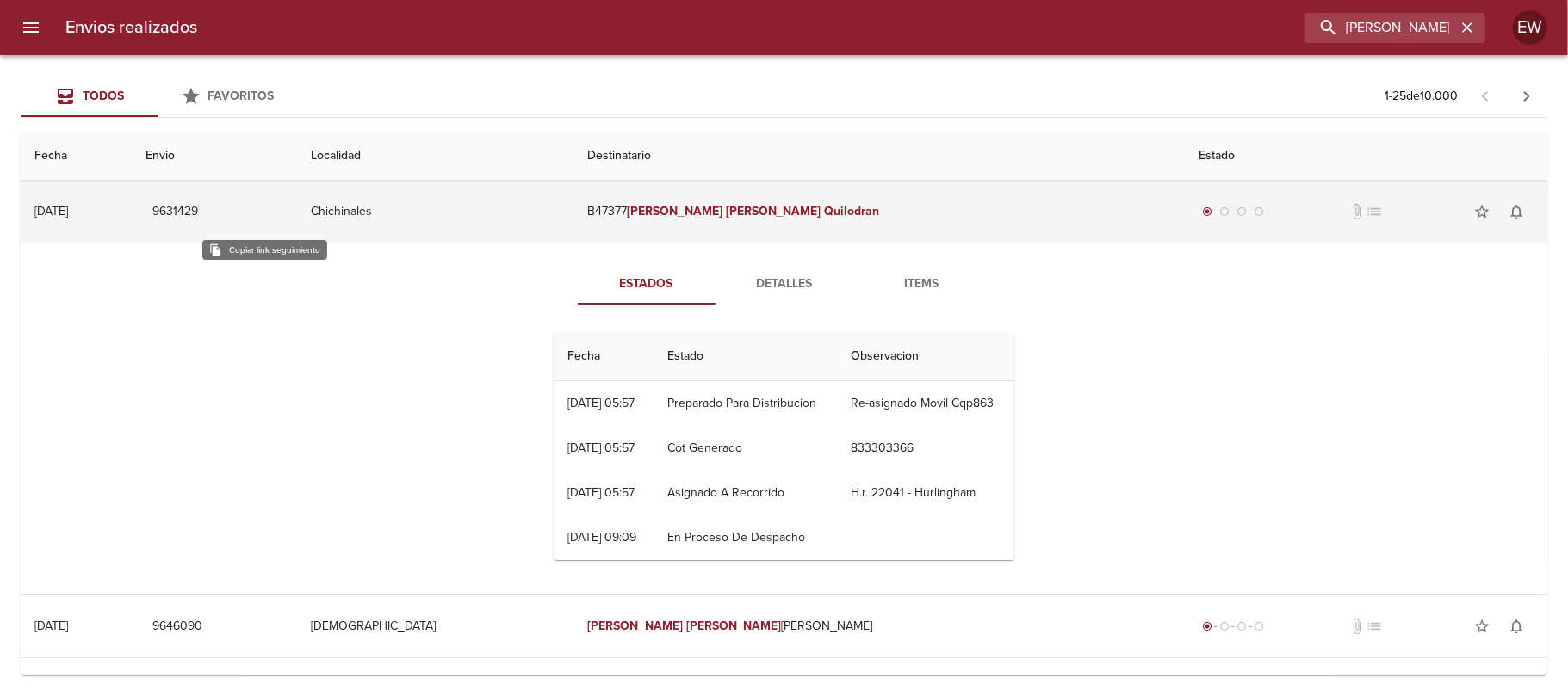
click at [198, 217] on span "9631429" at bounding box center [175, 212] width 46 height 22
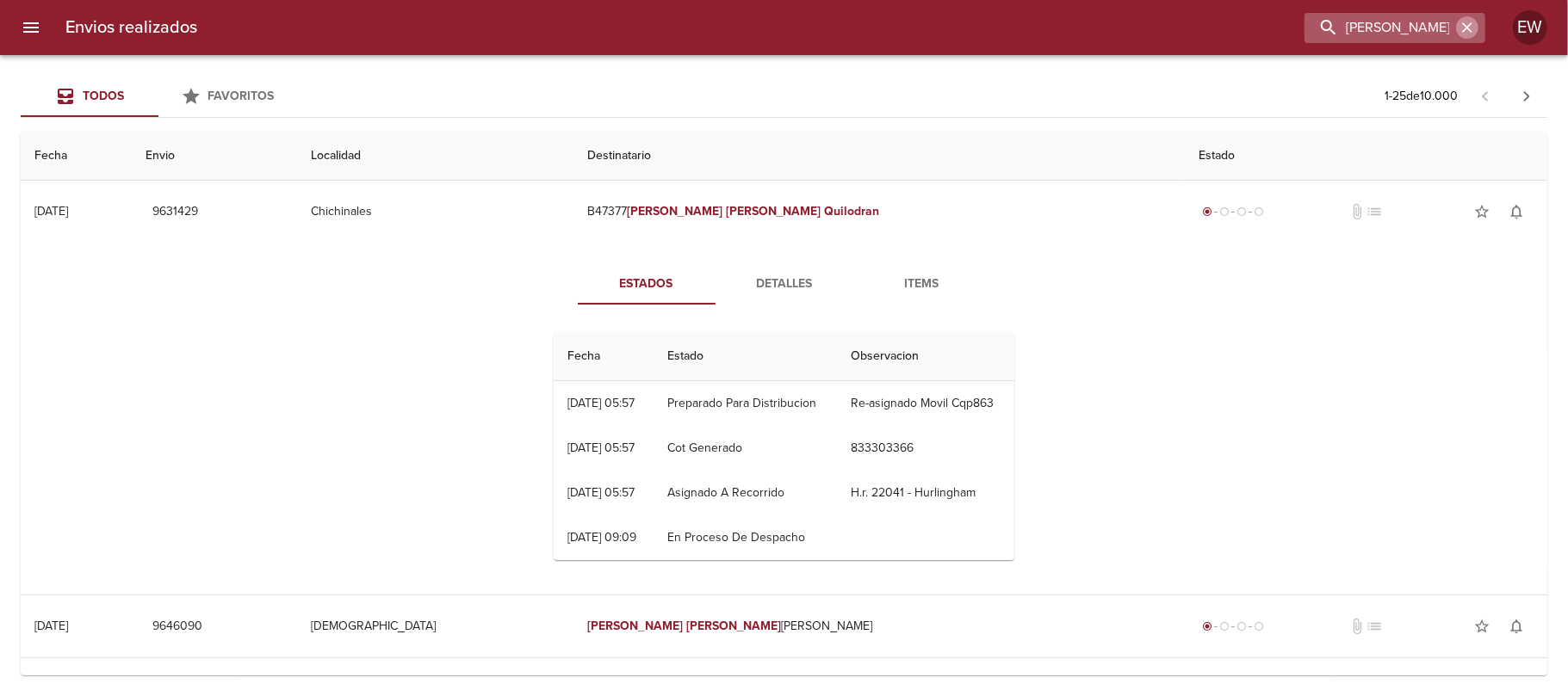
click at [1471, 24] on icon "button" at bounding box center [1467, 27] width 10 height 10
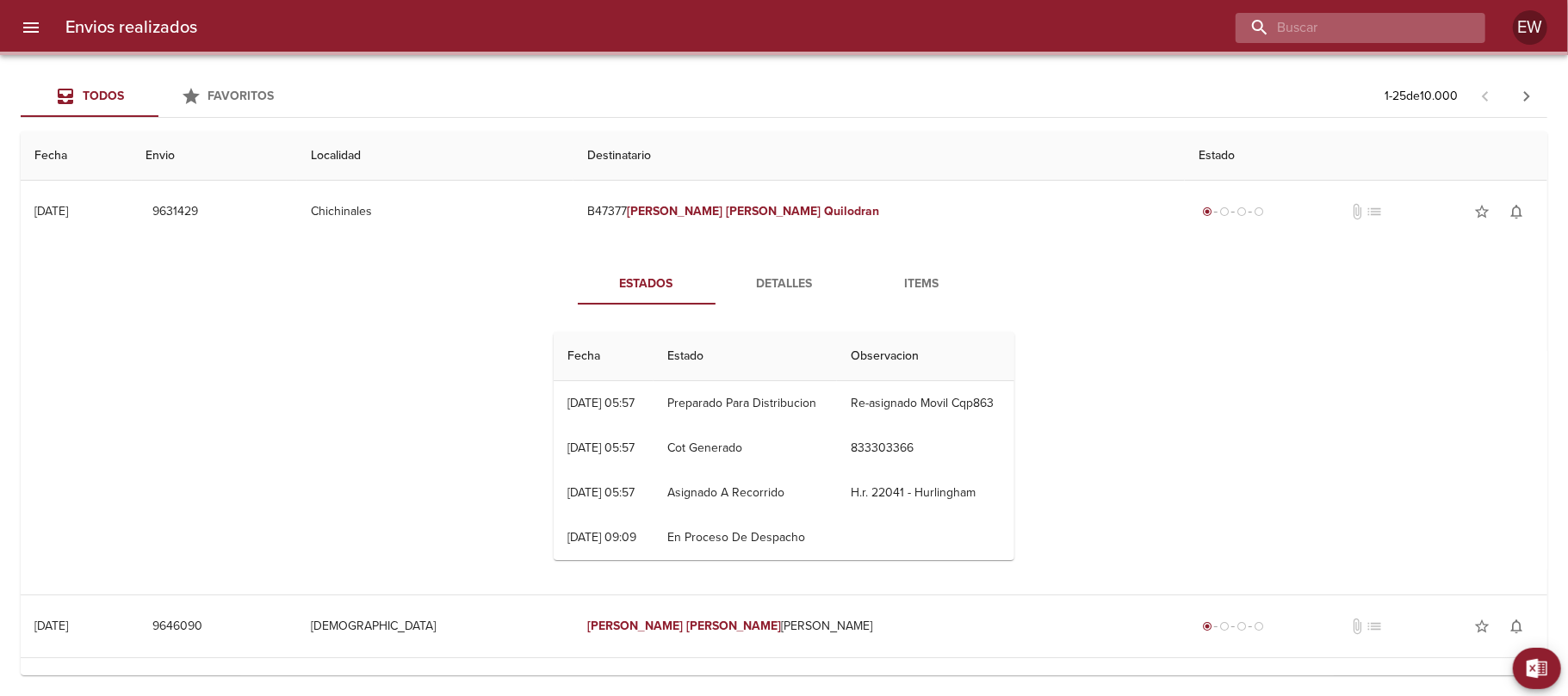
click at [1426, 26] on input "buscar" at bounding box center [1345, 28] width 220 height 30
paste input "[PERSON_NAME]"
type input "[PERSON_NAME]"
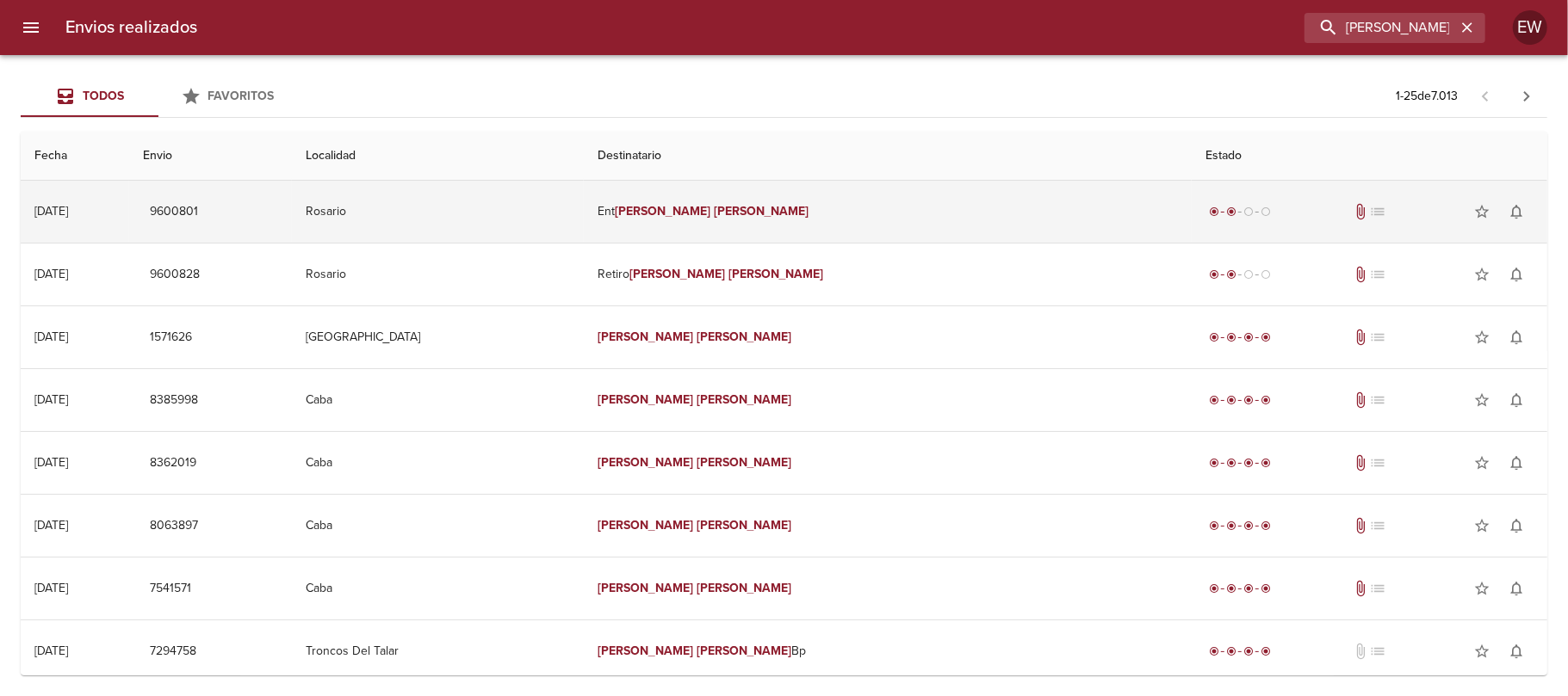
click at [930, 206] on td "Ent [PERSON_NAME]" at bounding box center [888, 212] width 608 height 62
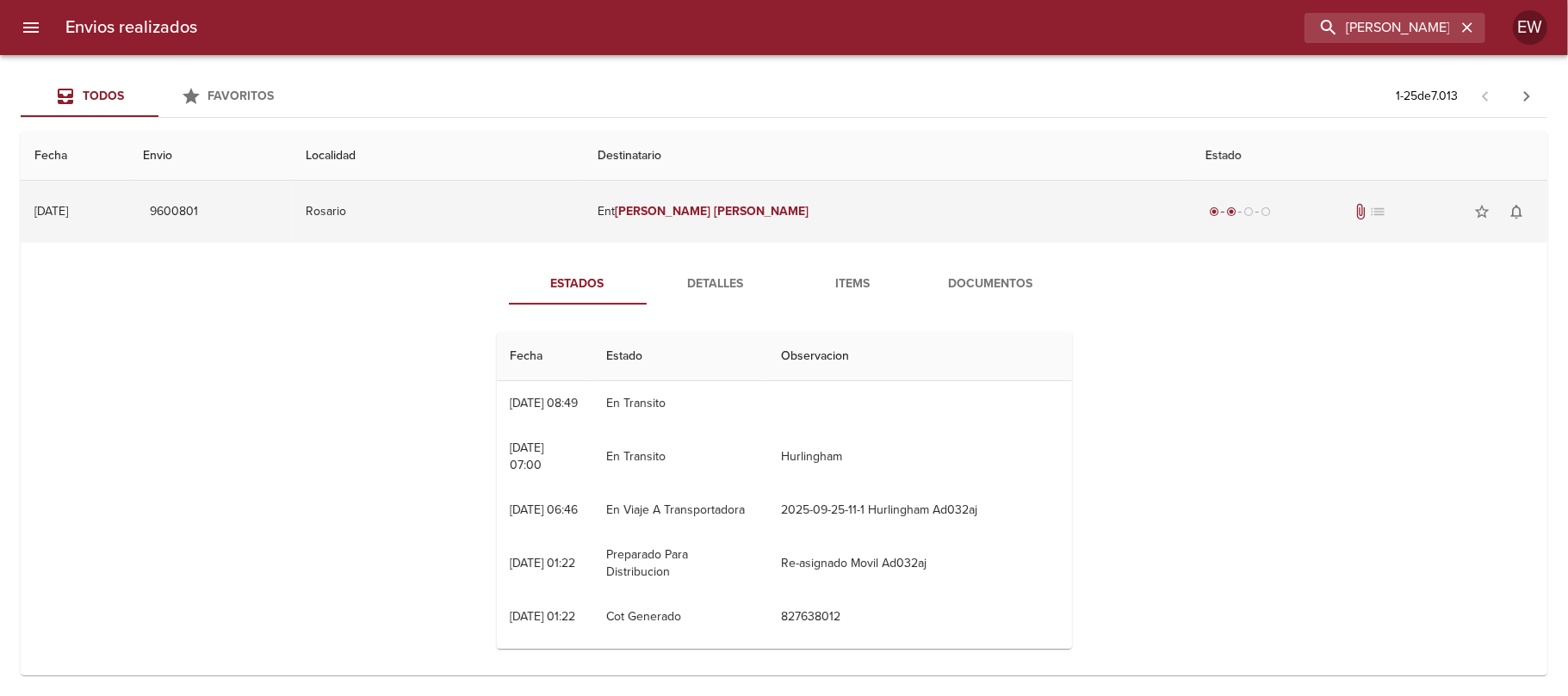
click at [772, 228] on td "Ent [PERSON_NAME]" at bounding box center [888, 212] width 608 height 62
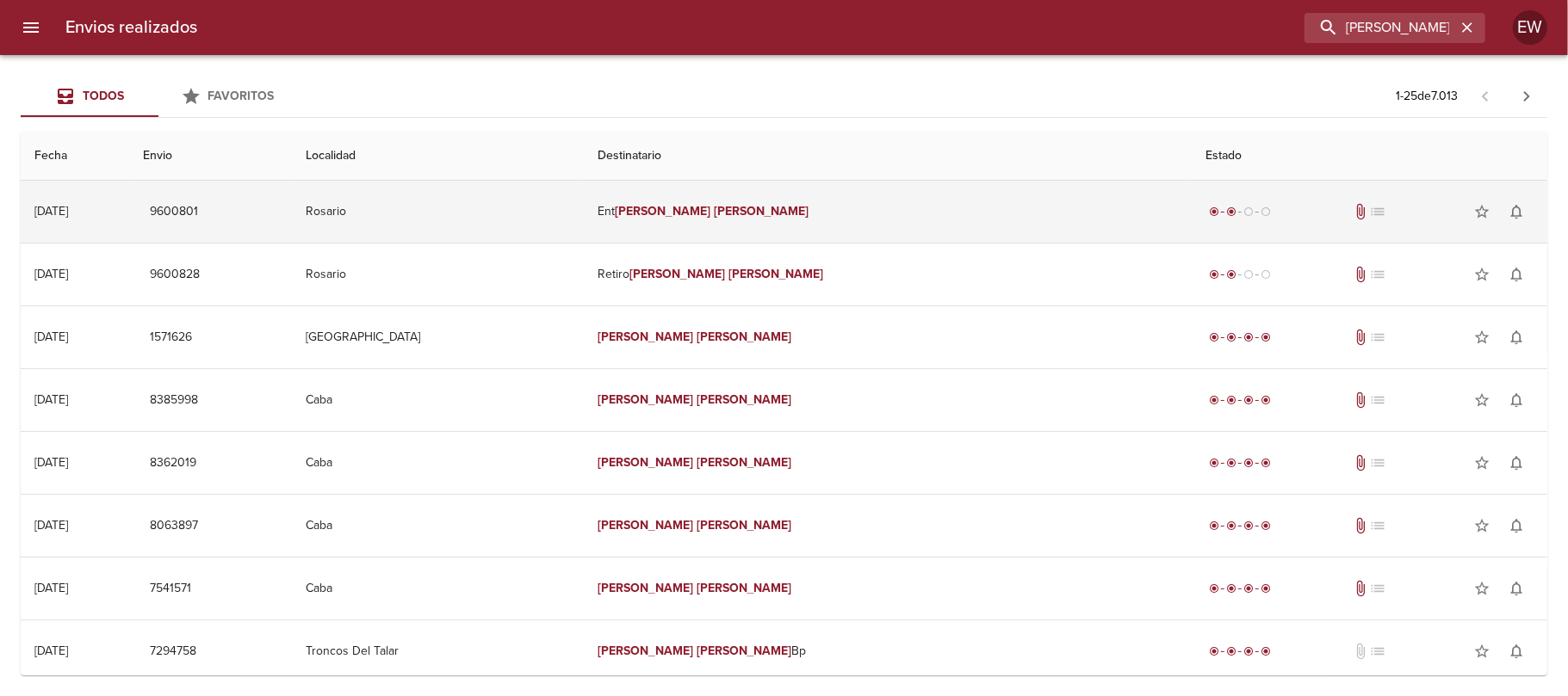
click at [838, 206] on td "Ent [PERSON_NAME]" at bounding box center [888, 212] width 608 height 62
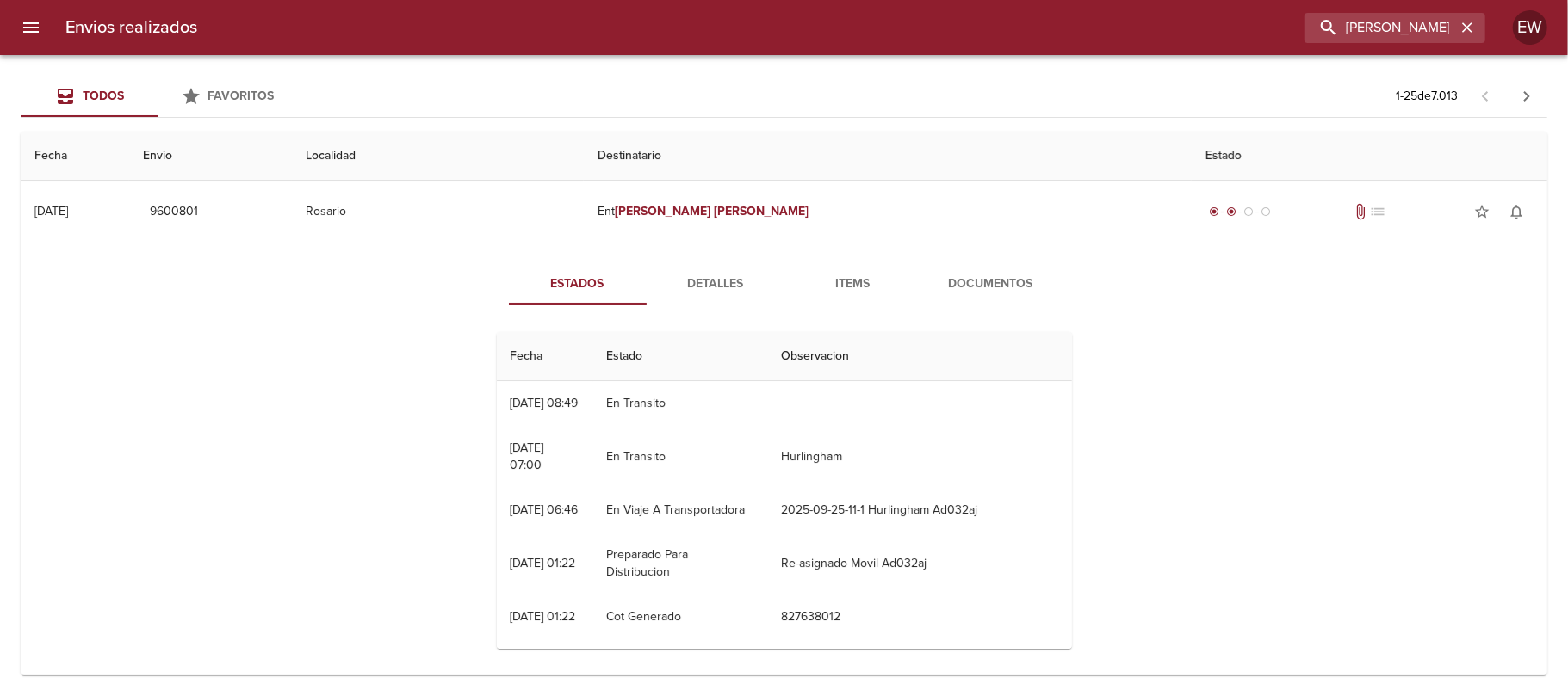
click at [693, 275] on span "Detalles" at bounding box center [715, 284] width 117 height 22
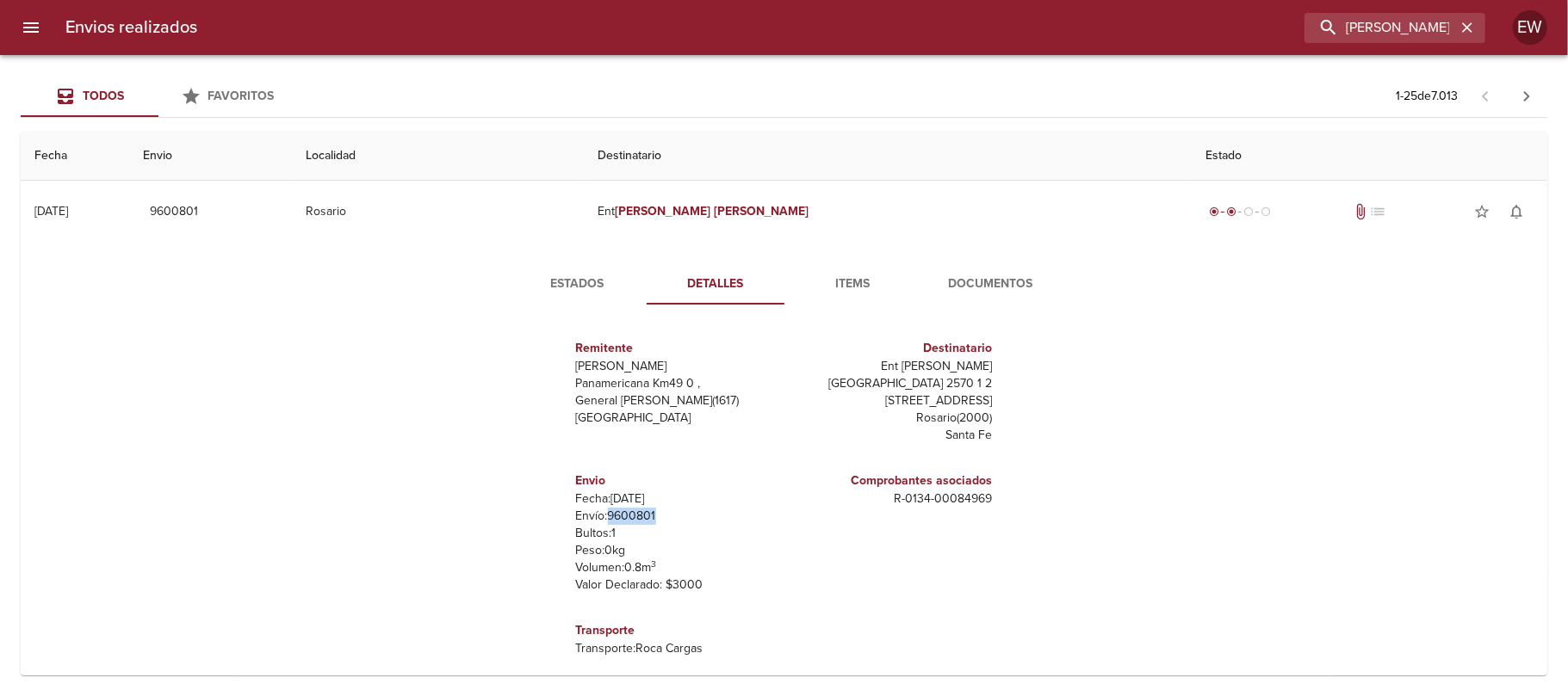
drag, startPoint x: 650, startPoint y: 518, endPoint x: 594, endPoint y: 514, distance: 56.1
click at [594, 514] on p "Envío: 9600801" at bounding box center [676, 516] width 202 height 17
copy p "9600801"
drag, startPoint x: 965, startPoint y: 496, endPoint x: 878, endPoint y: 502, distance: 87.2
click at [878, 502] on div "Comprobantes asociados R - 0134 - 00084969" at bounding box center [892, 533] width 216 height 150
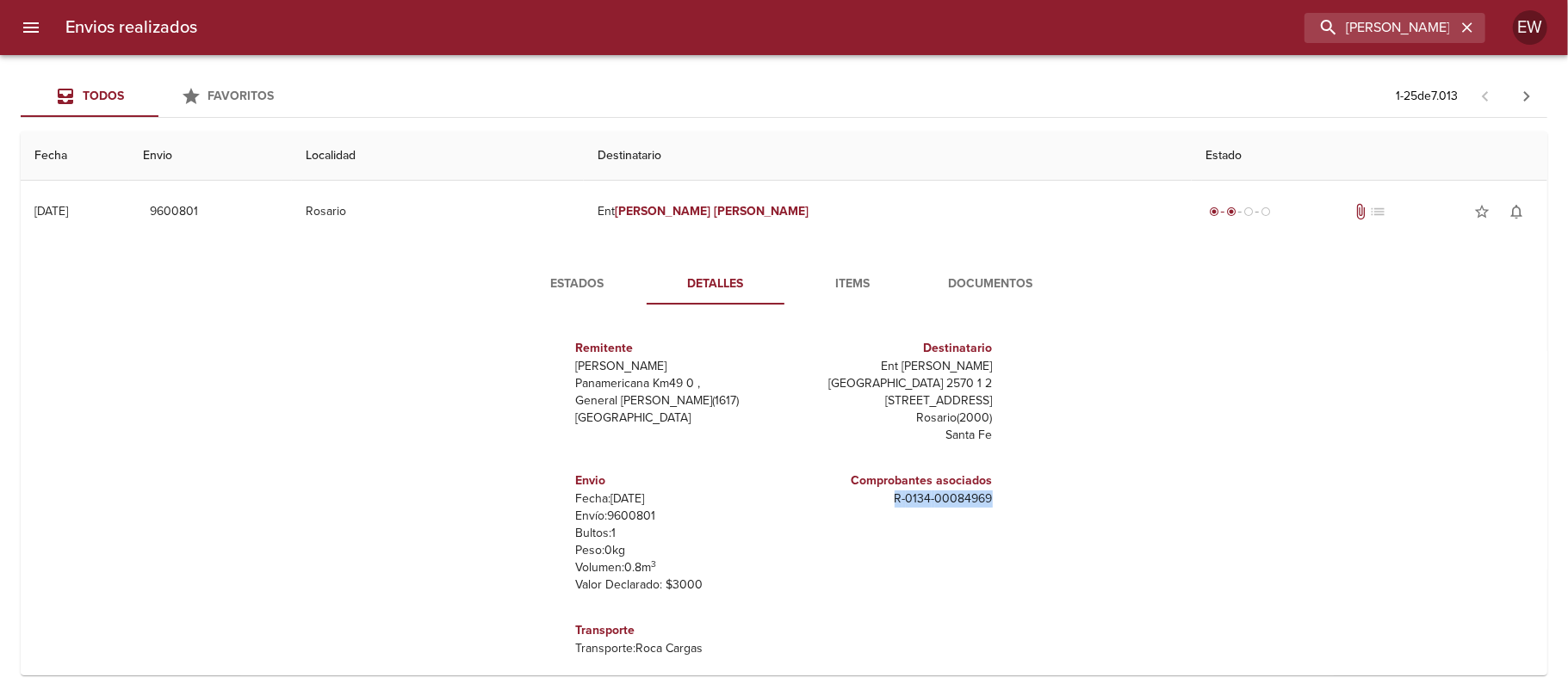
copy p "R - 0134 - 00084969"
drag, startPoint x: 1471, startPoint y: 22, endPoint x: 1417, endPoint y: 27, distance: 54.2
click at [1465, 22] on icon "button" at bounding box center [1467, 27] width 17 height 17
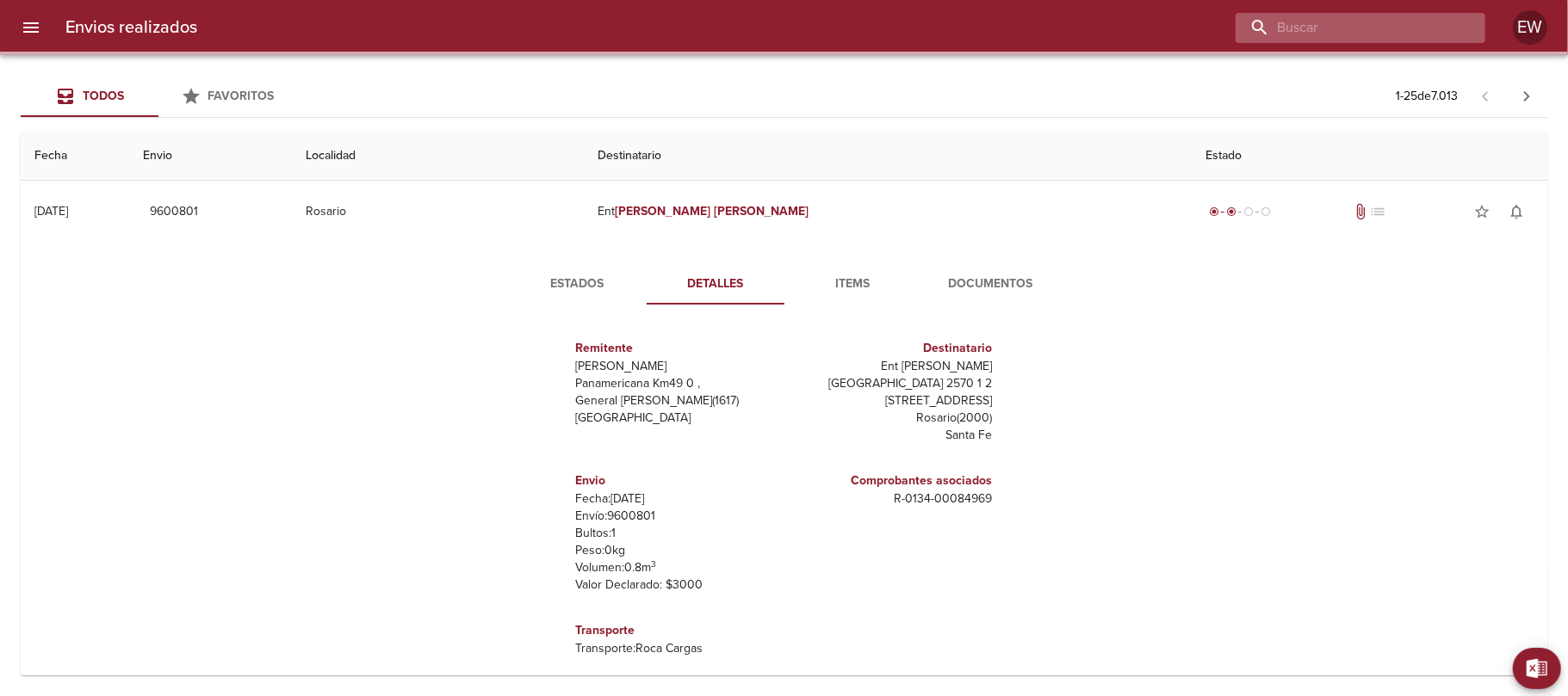
click at [1416, 27] on input "buscar" at bounding box center [1345, 28] width 220 height 30
paste input "[PERSON_NAME]"
type input "[PERSON_NAME]"
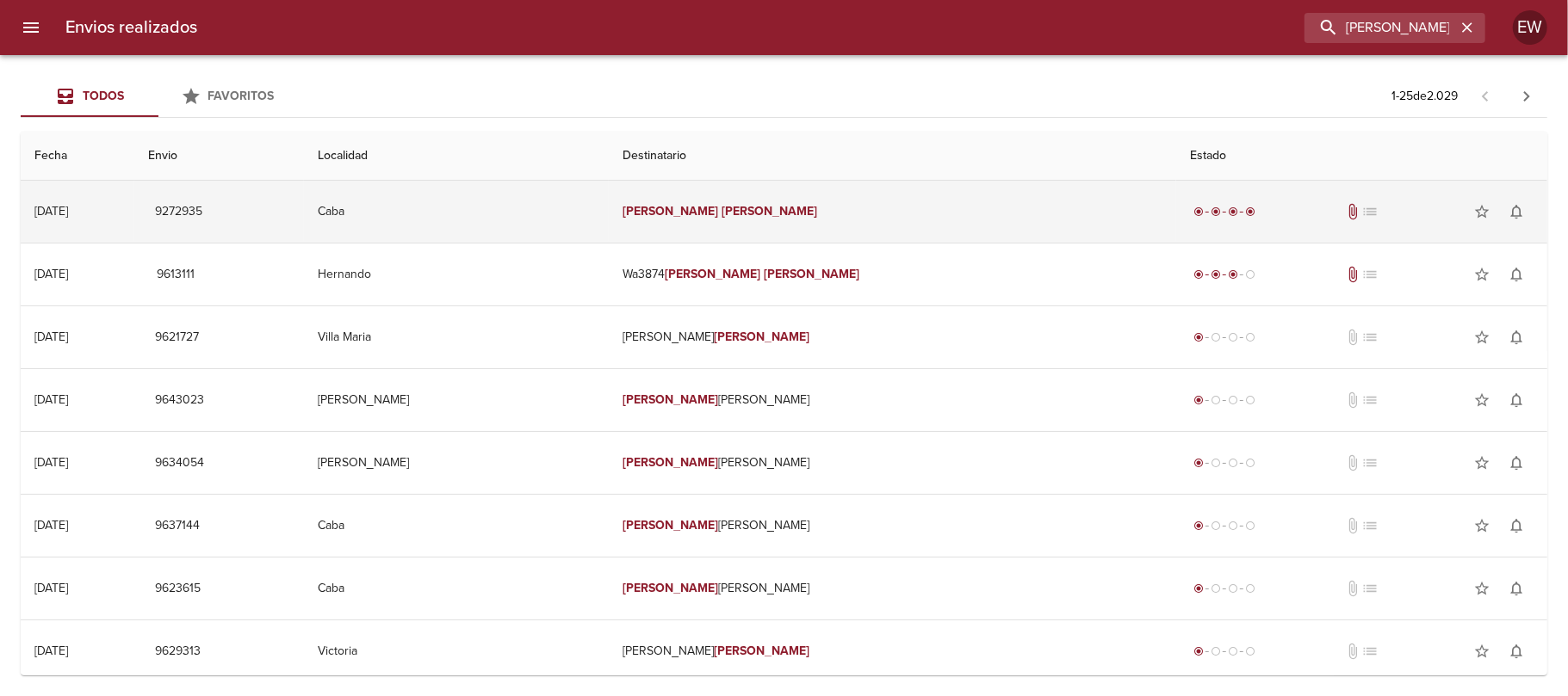
click at [918, 212] on td "[PERSON_NAME]" at bounding box center [891, 212] width 567 height 62
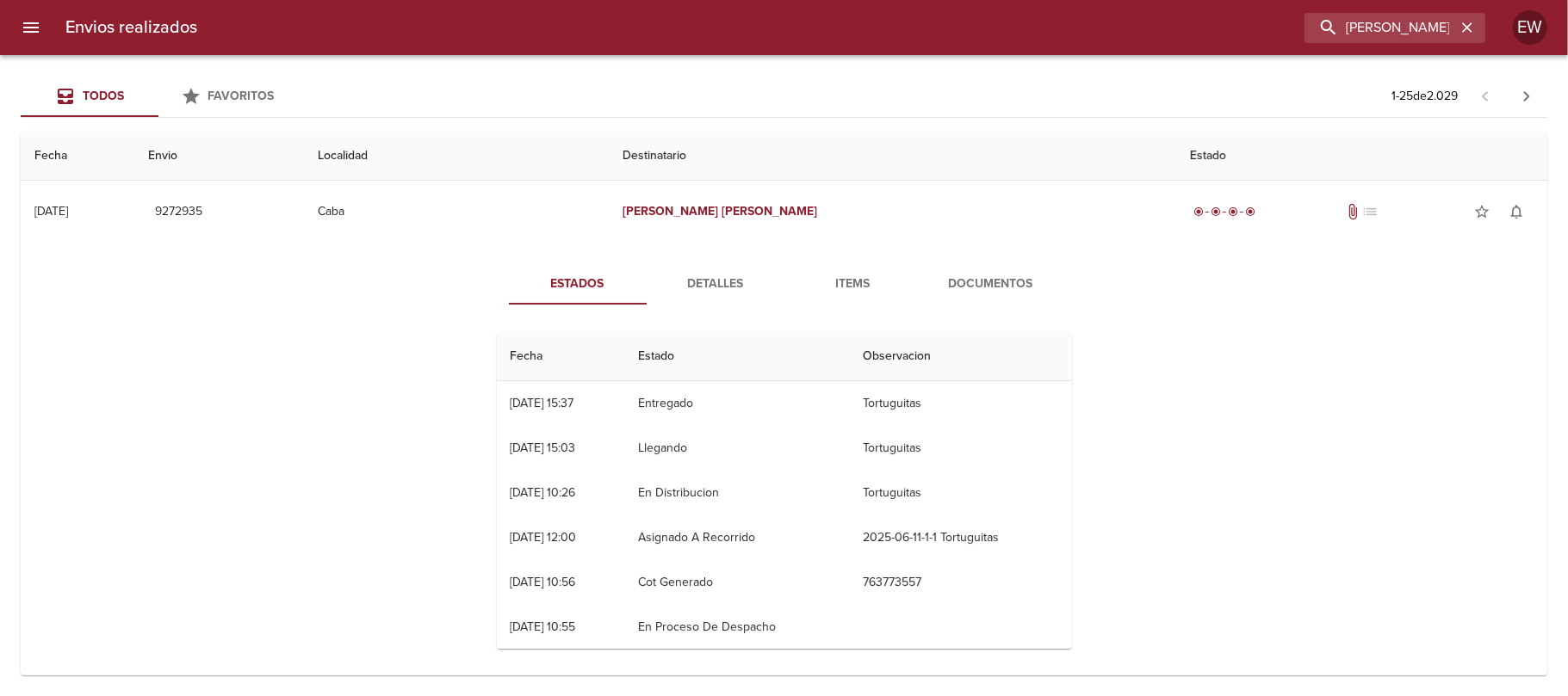
click at [689, 293] on span "Detalles" at bounding box center [715, 284] width 117 height 22
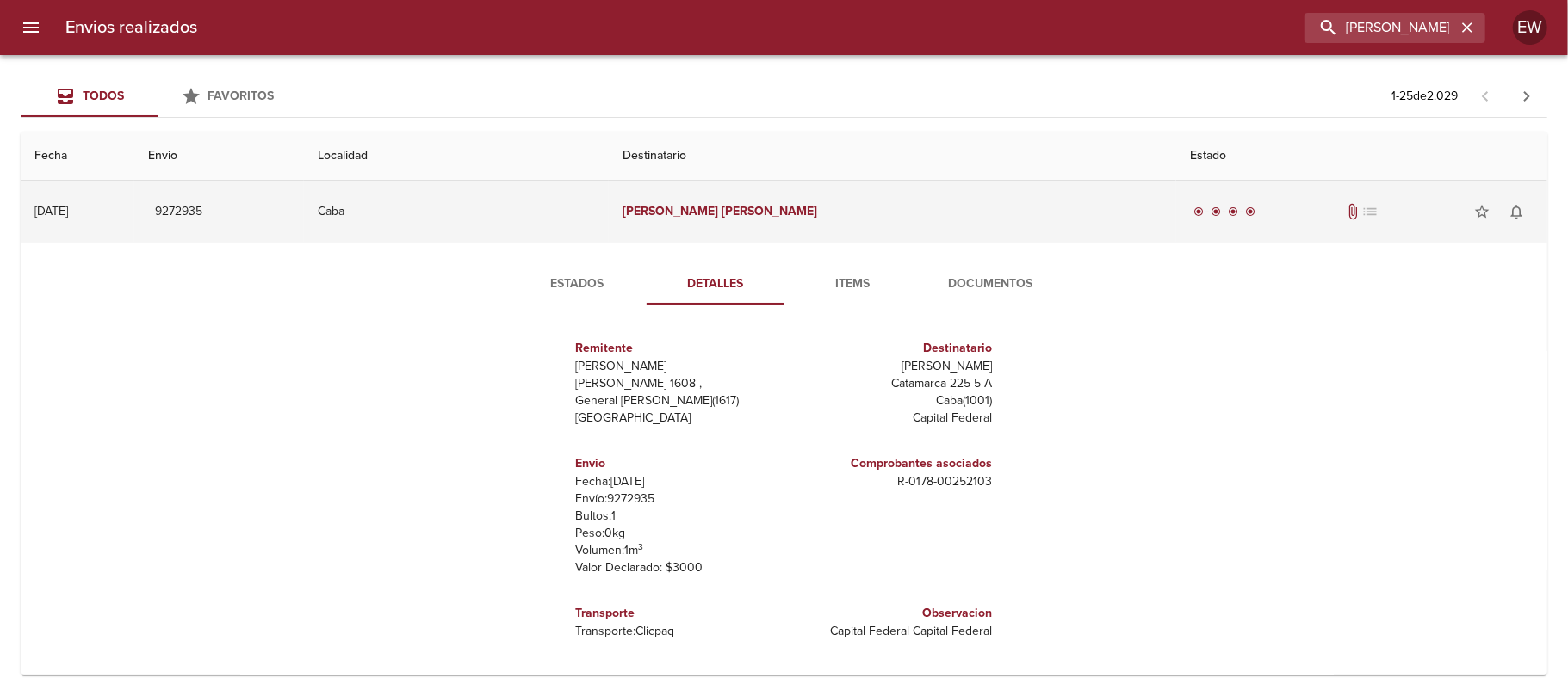
click at [782, 229] on td "[PERSON_NAME]" at bounding box center [891, 212] width 567 height 62
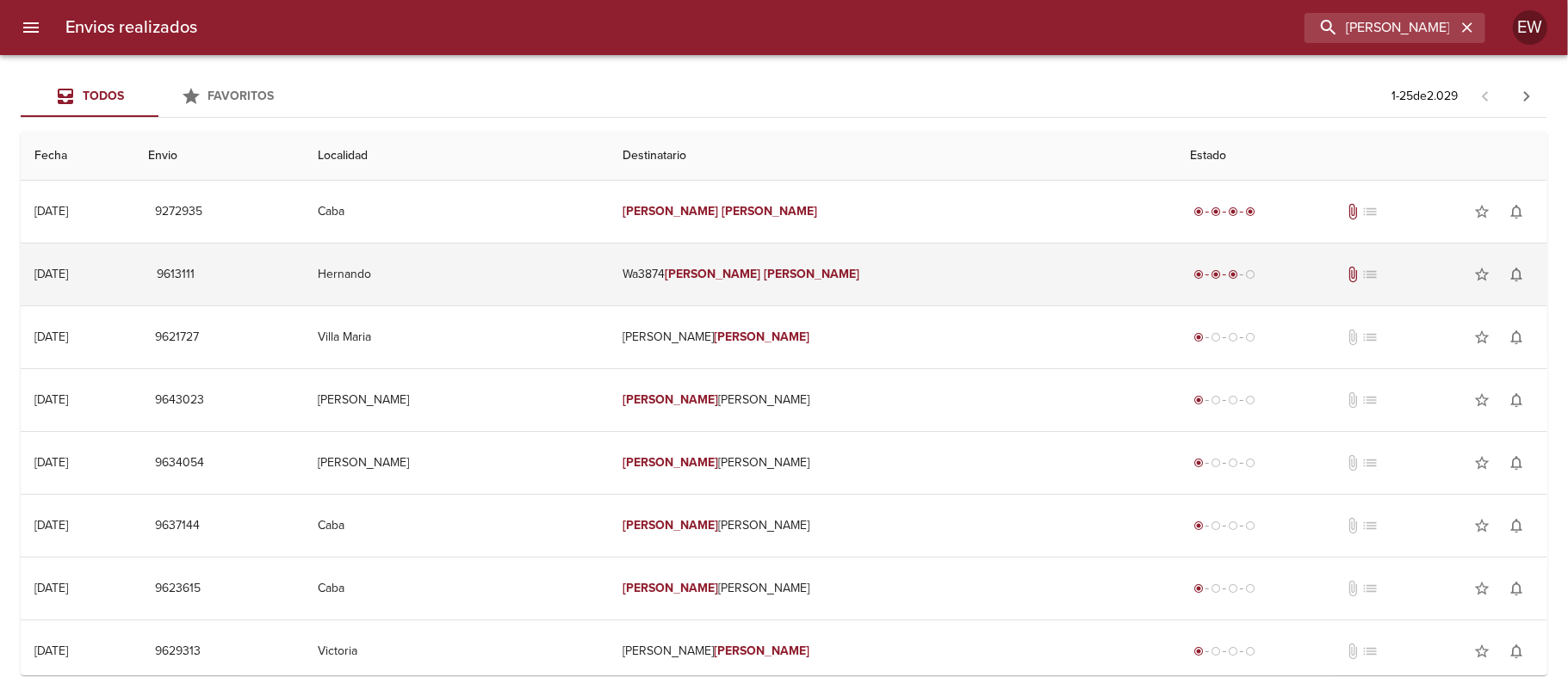
click at [779, 269] on td "Wa3874 [PERSON_NAME]" at bounding box center [891, 274] width 567 height 62
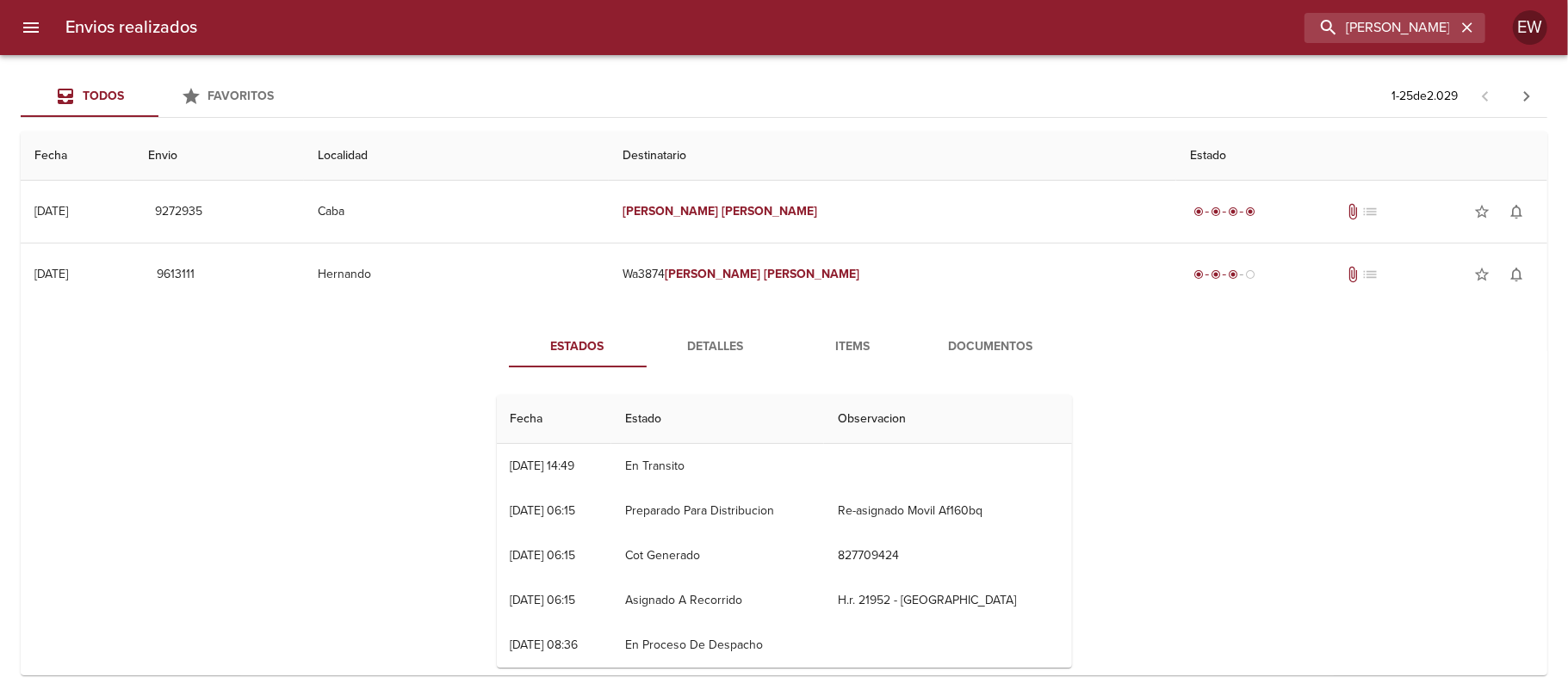
click at [709, 352] on span "Detalles" at bounding box center [715, 347] width 117 height 22
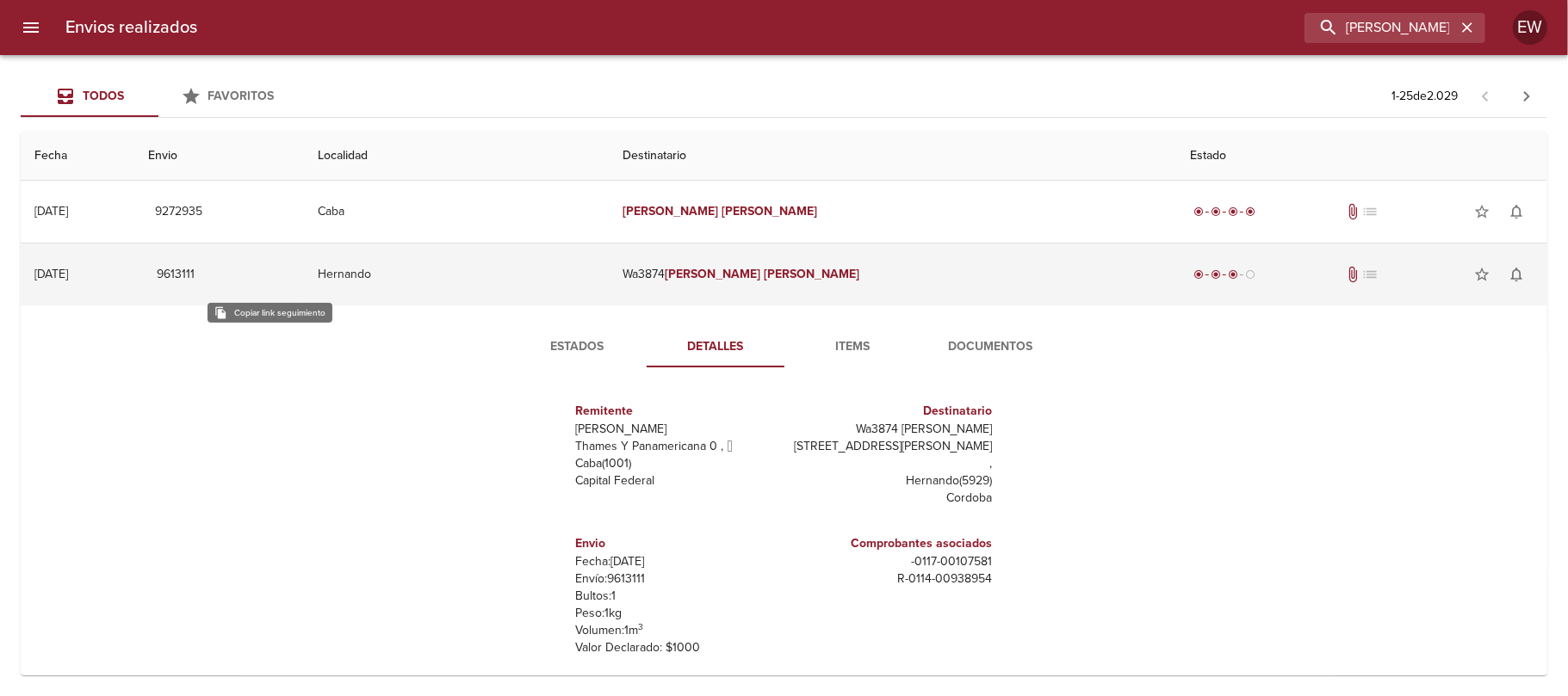
click at [196, 269] on span "9613111" at bounding box center [175, 274] width 41 height 22
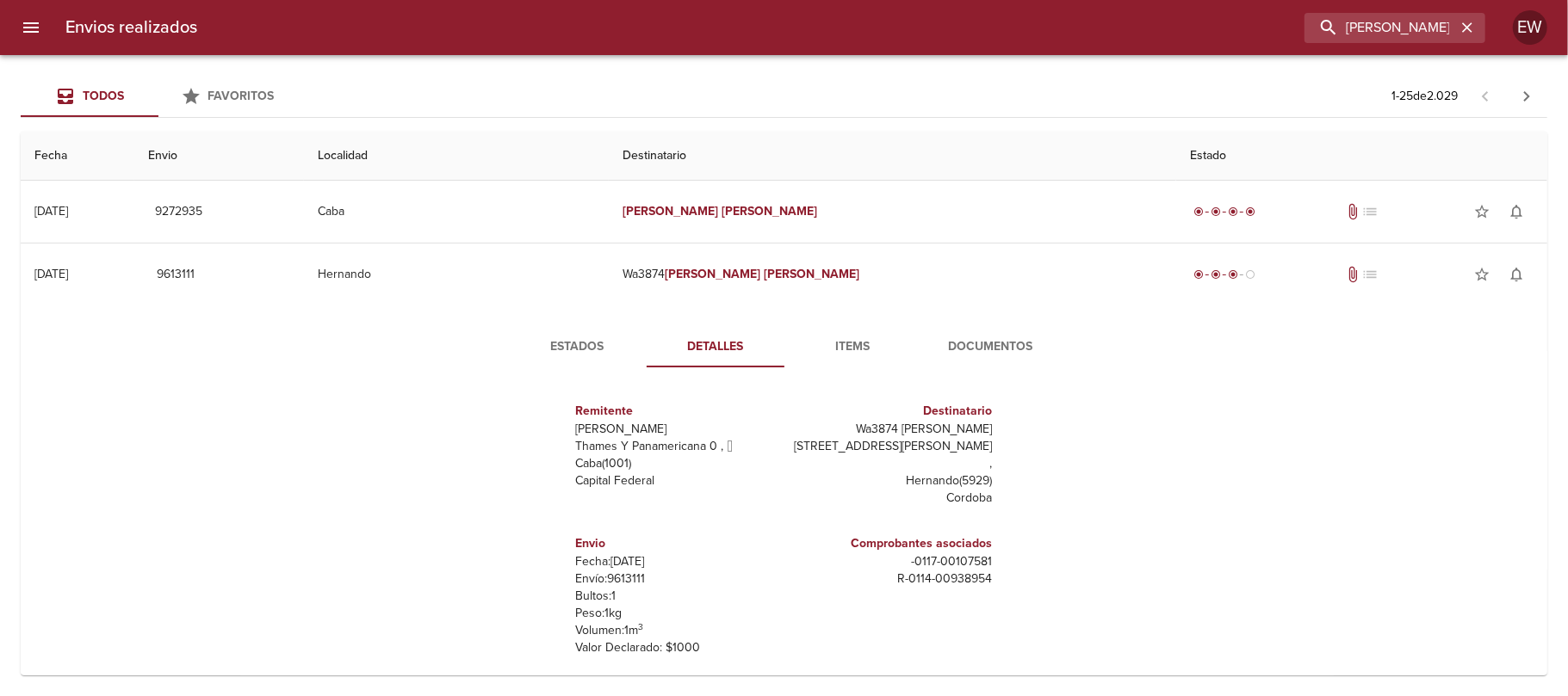
click at [573, 336] on span "Estados" at bounding box center [577, 347] width 117 height 22
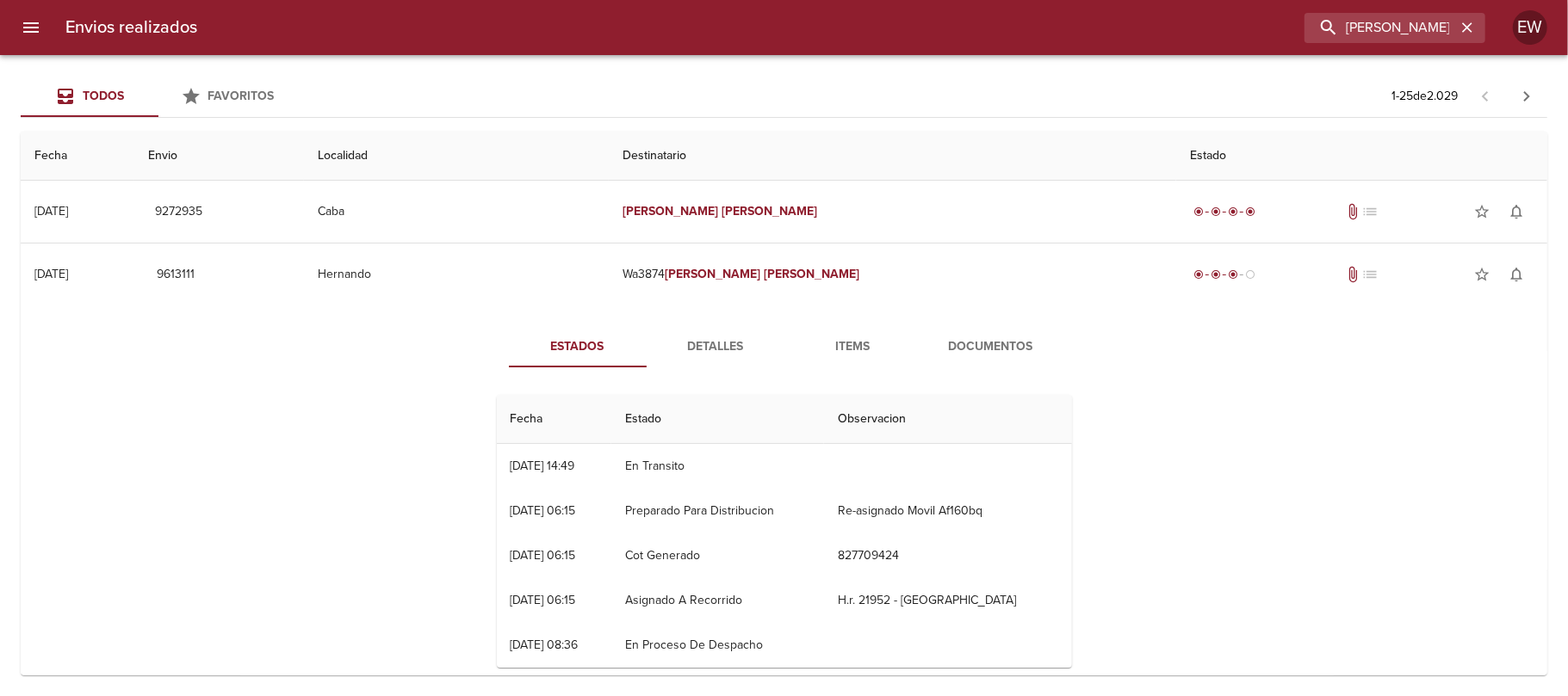
scroll to position [114, 0]
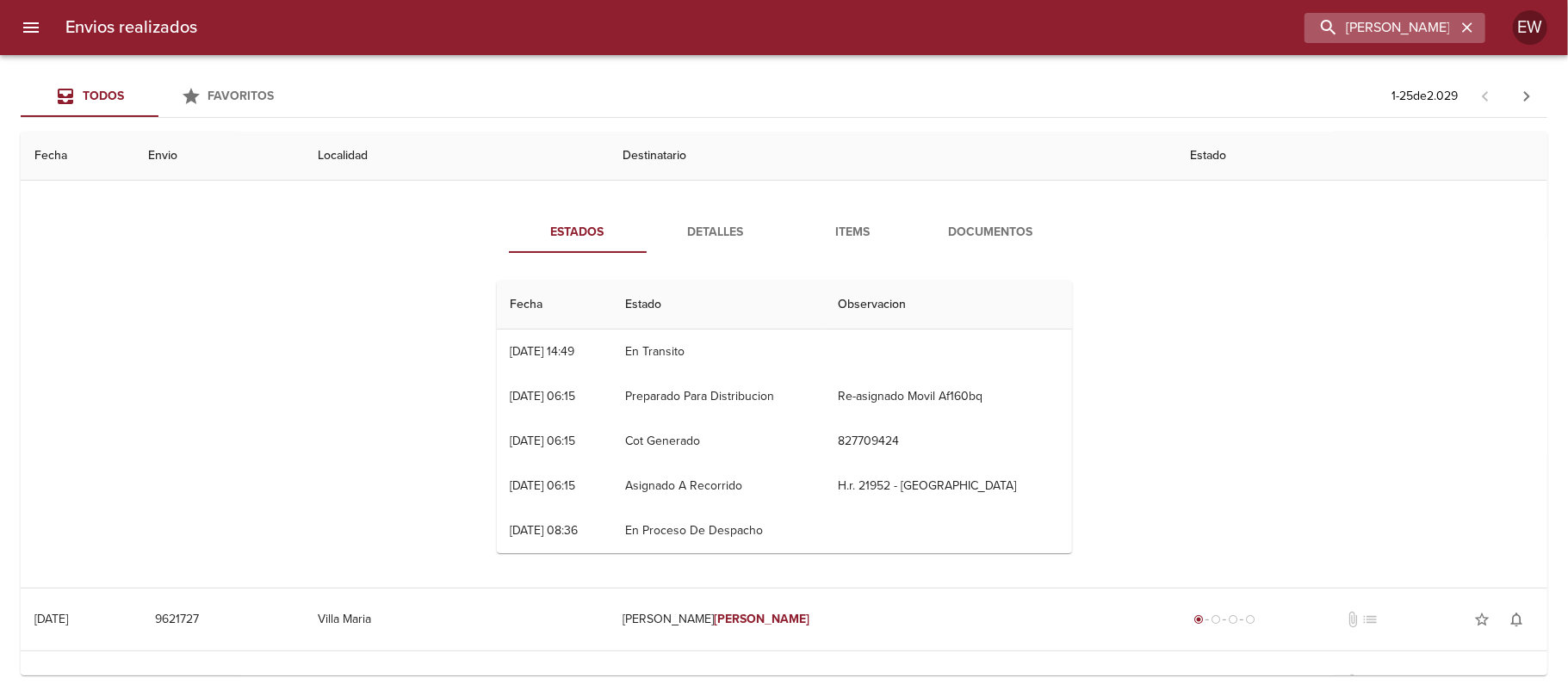
click at [1467, 19] on icon "button" at bounding box center [1467, 27] width 17 height 17
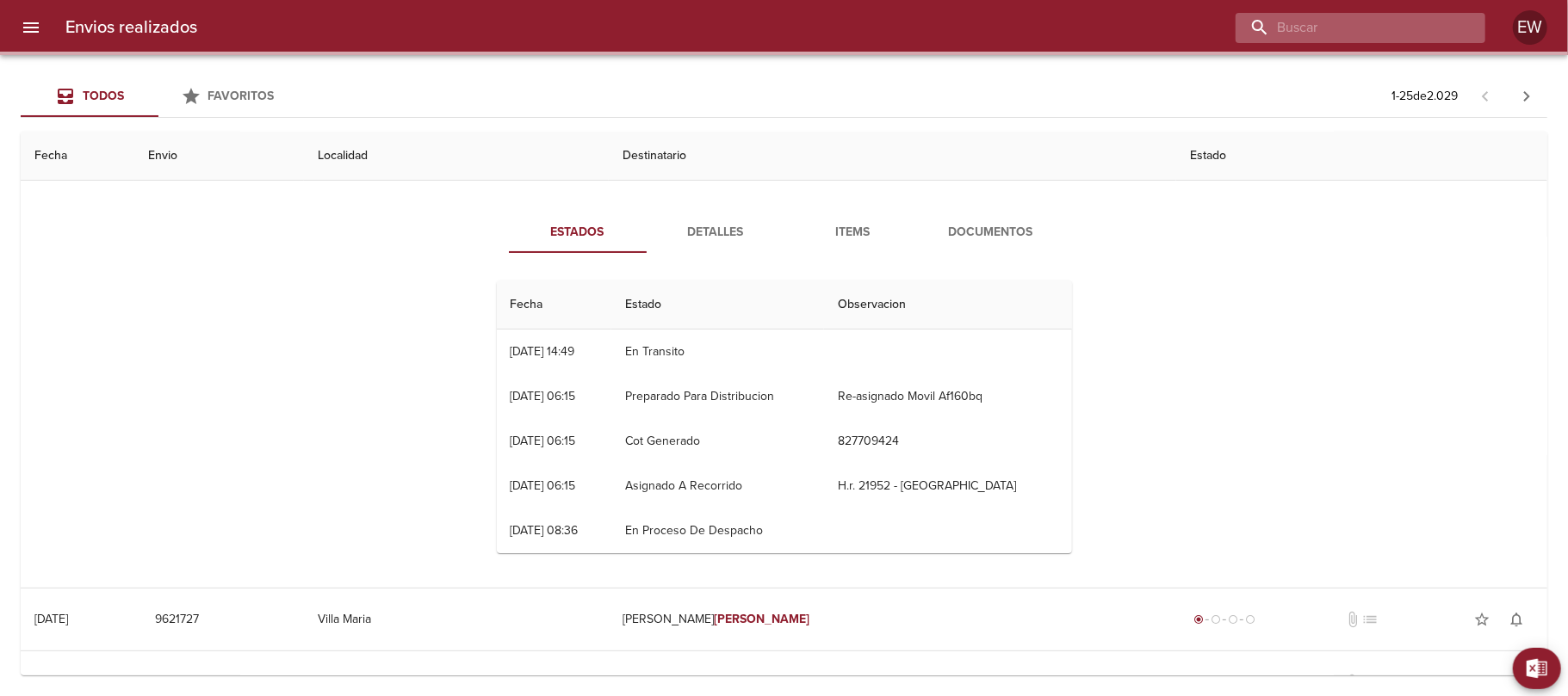
click at [1441, 22] on input "buscar" at bounding box center [1345, 28] width 220 height 30
paste input "[PERSON_NAME] [PERSON_NAME]"
type input "[PERSON_NAME] [PERSON_NAME]"
click at [710, 226] on span "Detalles" at bounding box center [715, 232] width 117 height 22
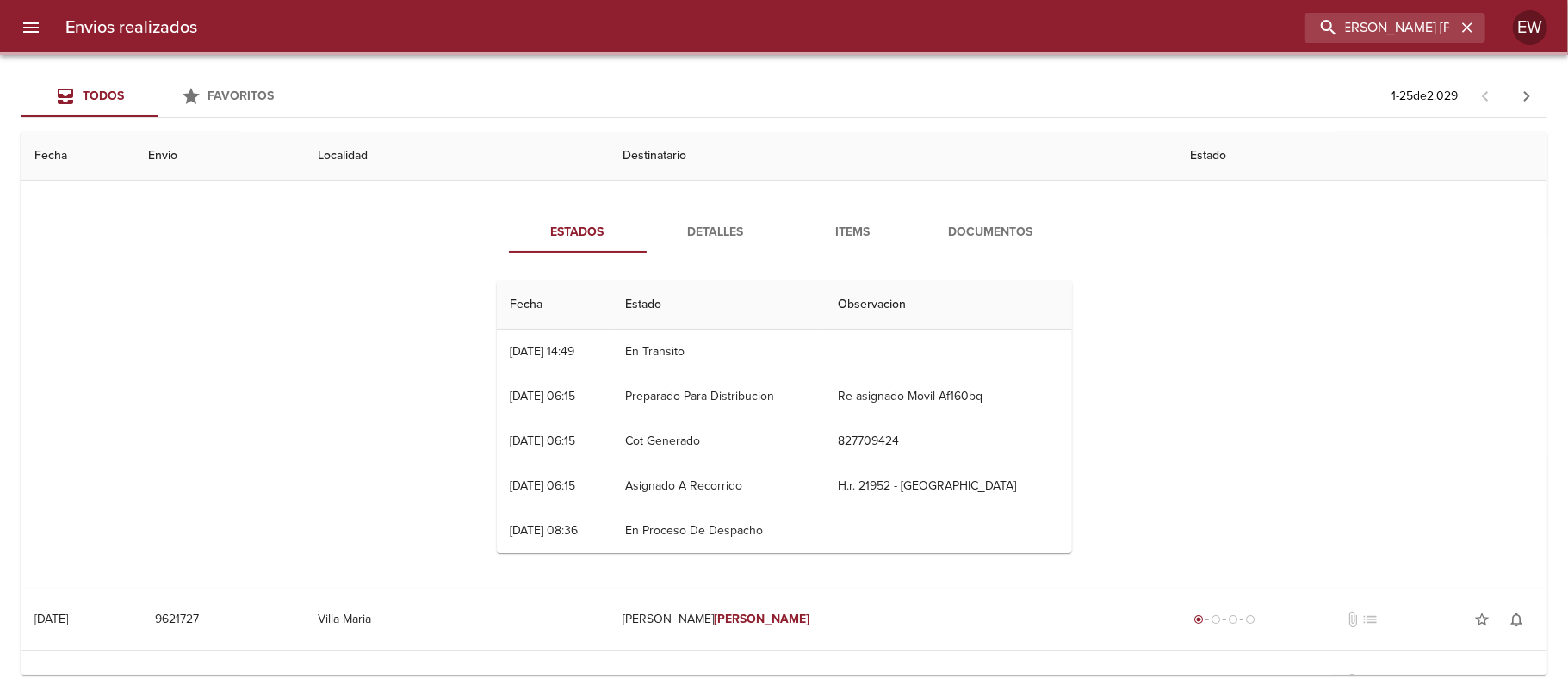
scroll to position [0, 0]
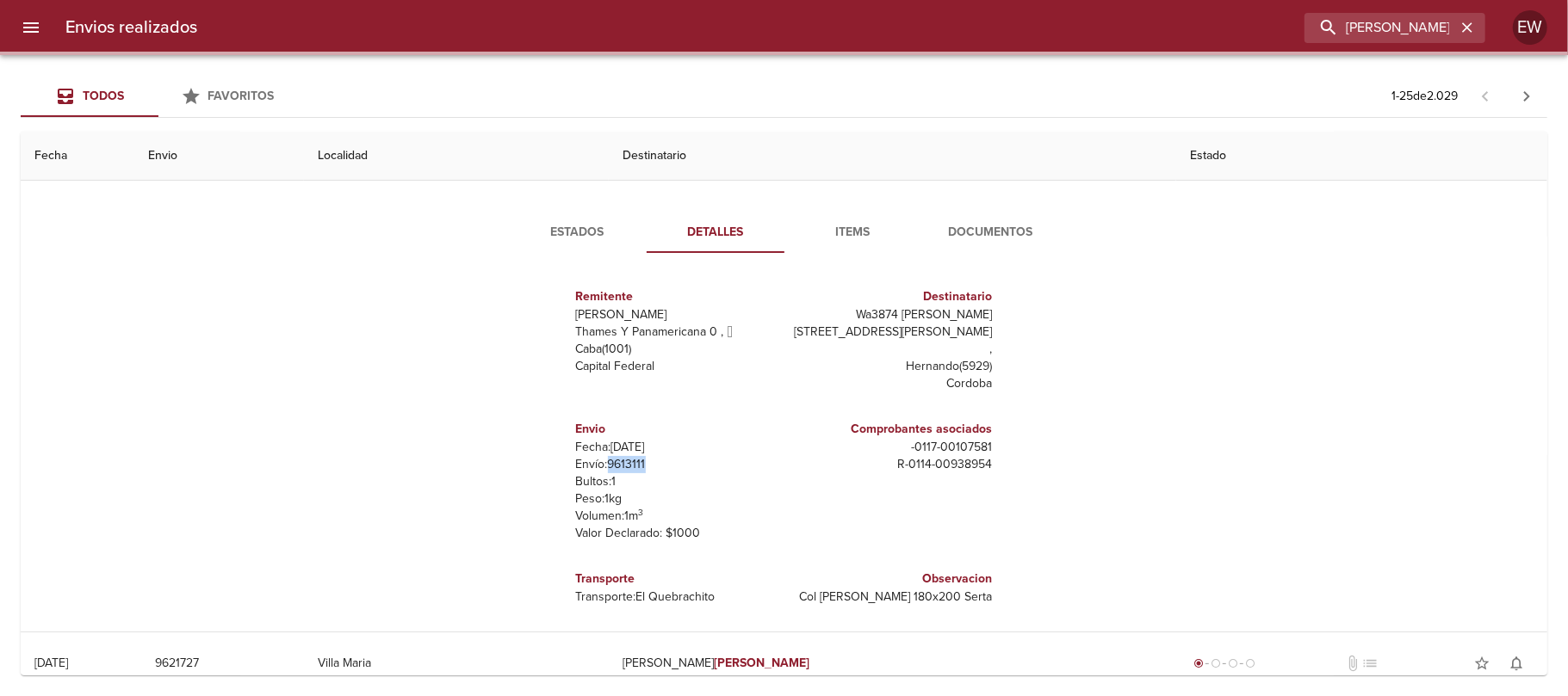
drag, startPoint x: 646, startPoint y: 448, endPoint x: 603, endPoint y: 445, distance: 43.1
click at [603, 456] on p "Envío: 9613111" at bounding box center [676, 465] width 202 height 17
copy p "9613111"
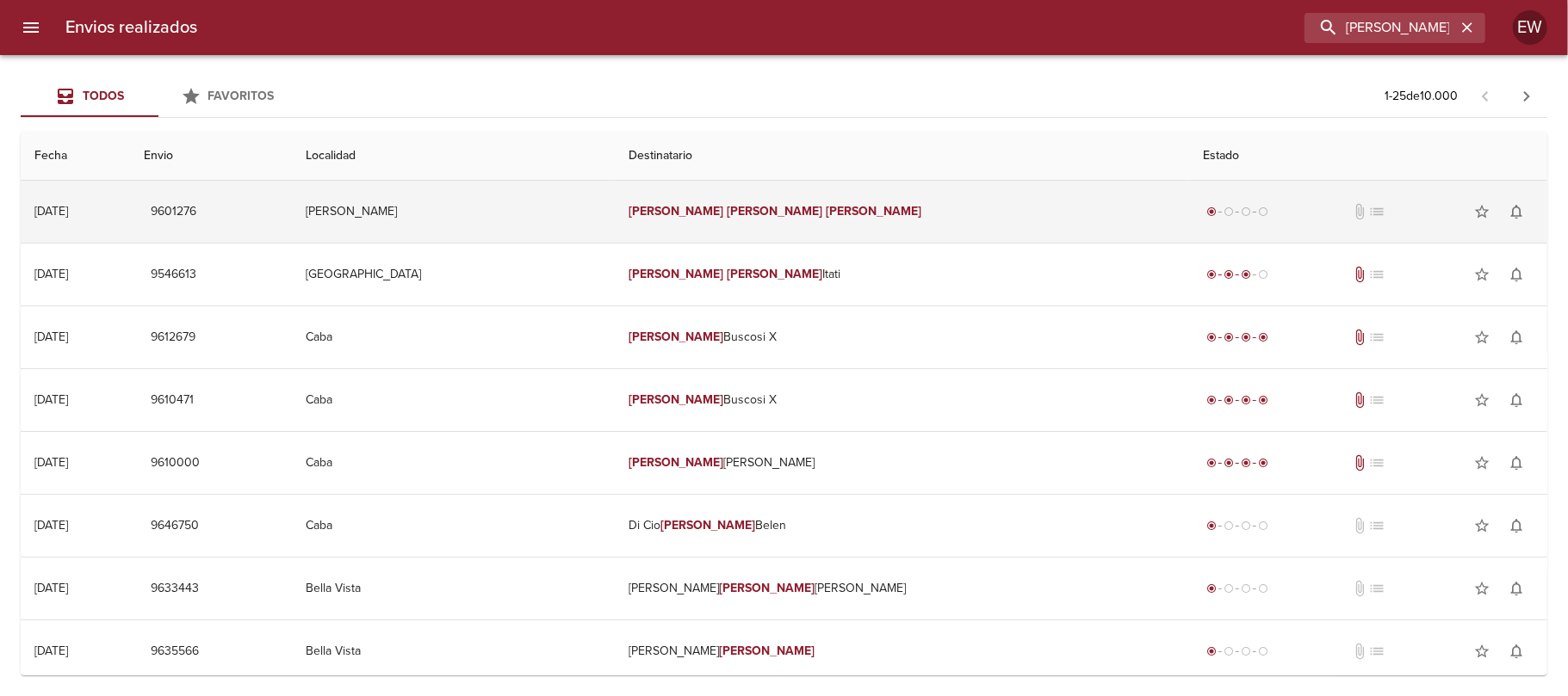
click at [782, 195] on td "[PERSON_NAME] [PERSON_NAME]" at bounding box center [902, 212] width 575 height 62
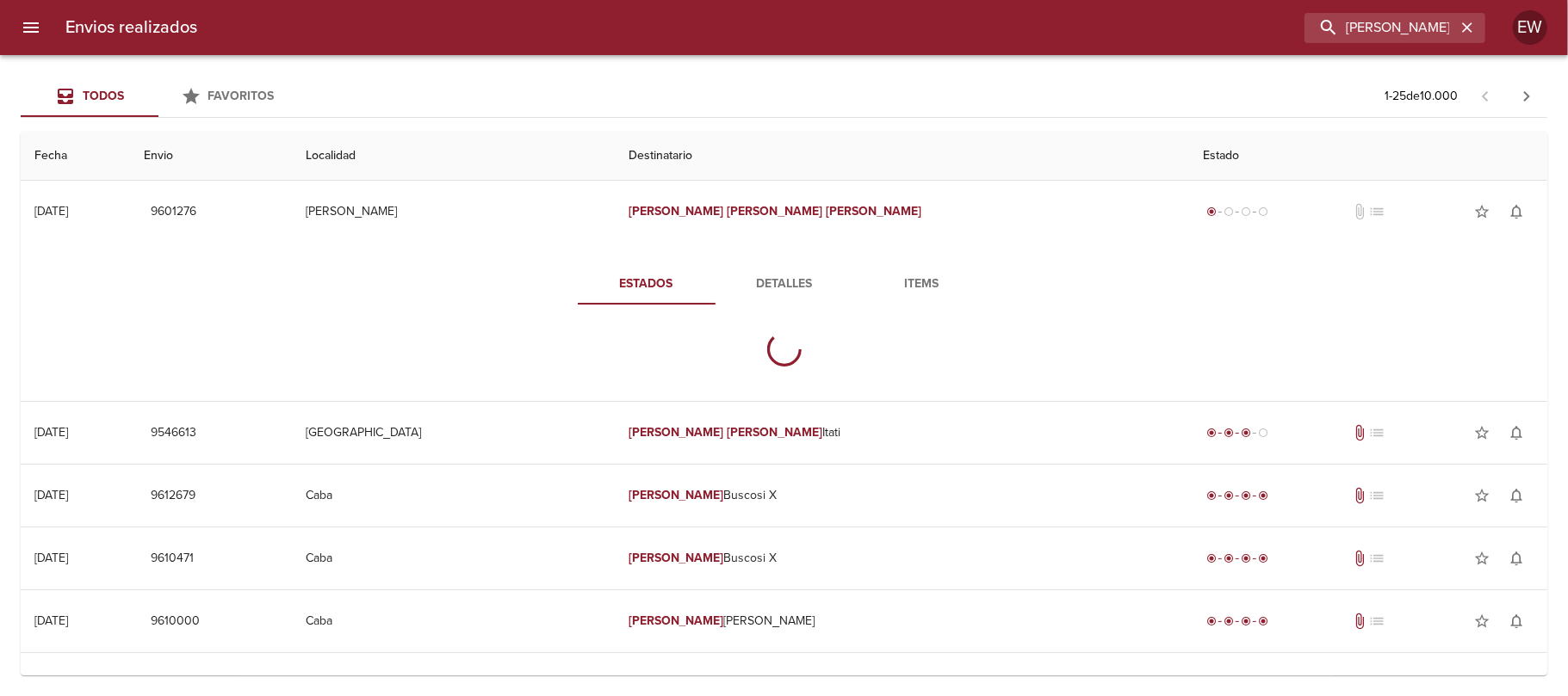
click at [753, 292] on span "Detalles" at bounding box center [784, 284] width 117 height 22
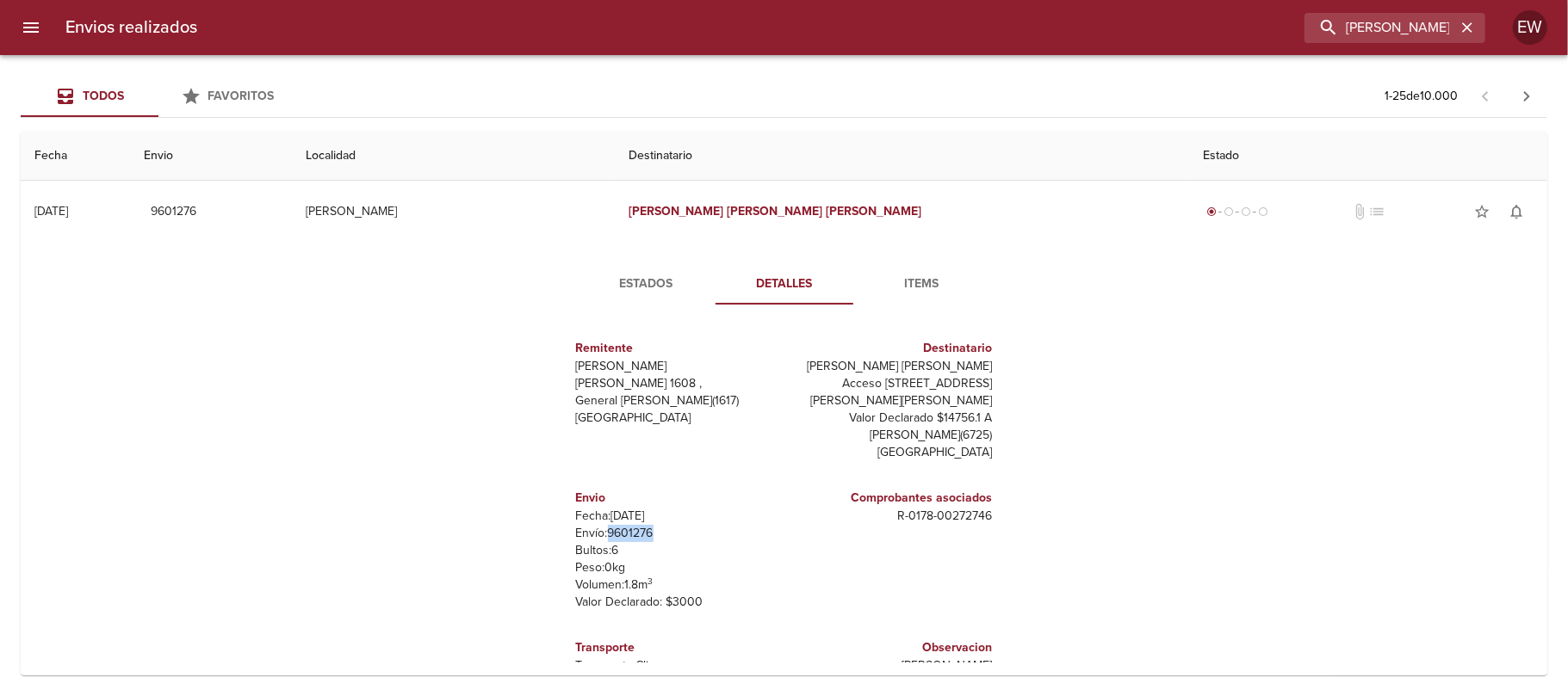
drag, startPoint x: 646, startPoint y: 534, endPoint x: 594, endPoint y: 537, distance: 52.1
click at [594, 537] on p "Envío: 9601276" at bounding box center [676, 533] width 202 height 17
copy p "9601276"
